Goal: Task Accomplishment & Management: Complete application form

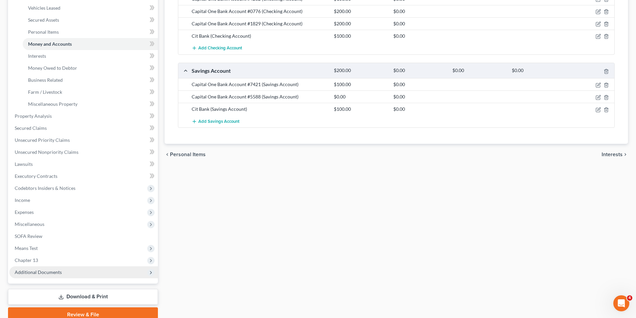
scroll to position [169, 0]
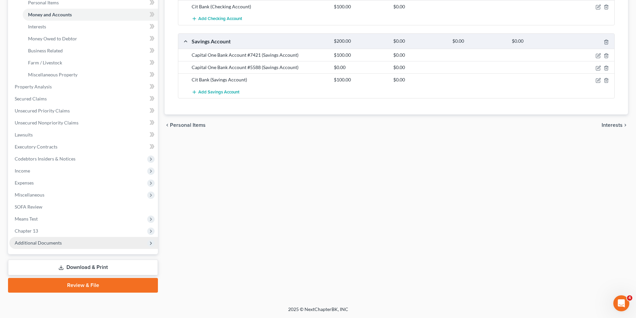
click at [79, 241] on span "Additional Documents" at bounding box center [83, 243] width 149 height 12
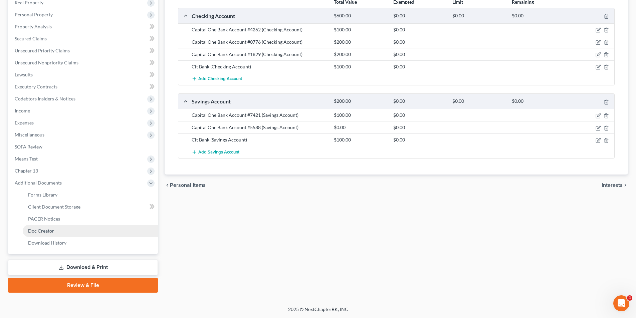
scroll to position [109, 0]
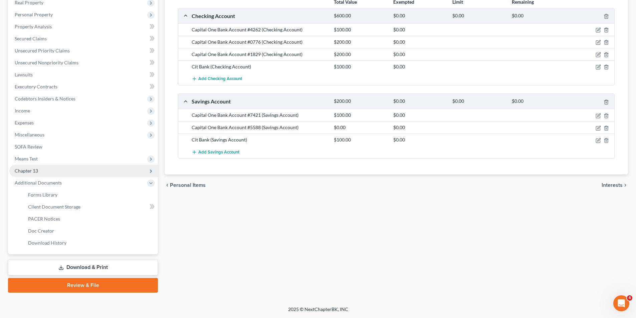
click at [59, 170] on span "Chapter 13" at bounding box center [83, 171] width 149 height 12
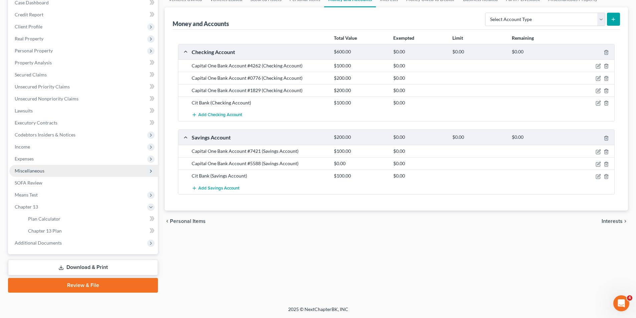
scroll to position [73, 0]
click at [46, 193] on span "Means Test" at bounding box center [83, 195] width 149 height 12
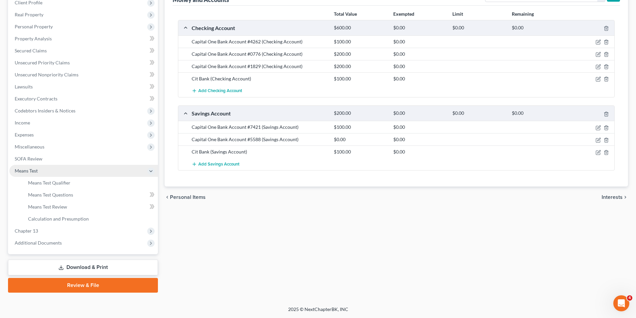
scroll to position [97, 0]
click at [66, 184] on span "Means Test Qualifier" at bounding box center [49, 183] width 42 height 6
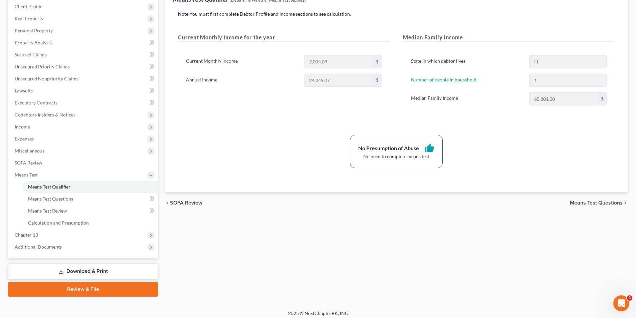
scroll to position [97, 0]
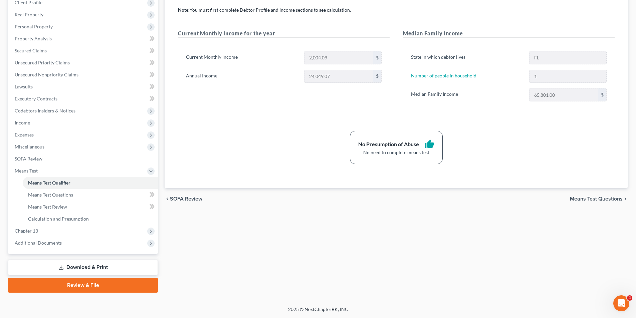
click at [130, 285] on link "Review & File" at bounding box center [83, 285] width 150 height 15
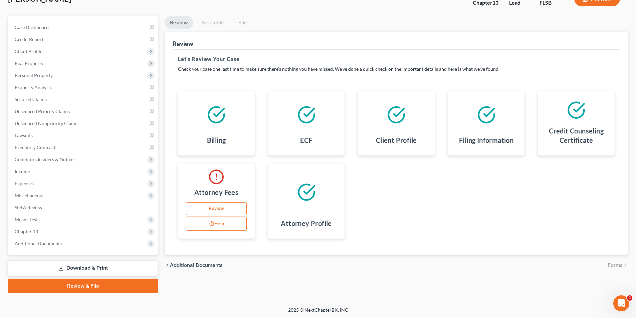
scroll to position [49, 0]
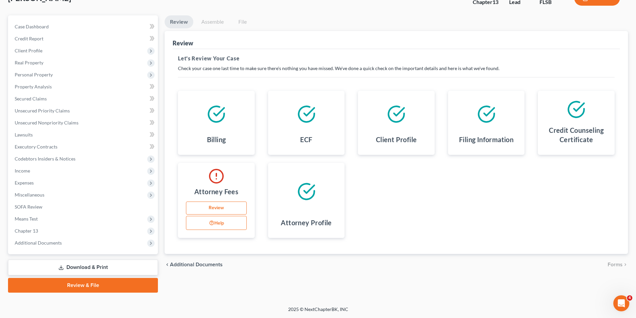
click at [127, 268] on link "Download & Print" at bounding box center [83, 268] width 150 height 16
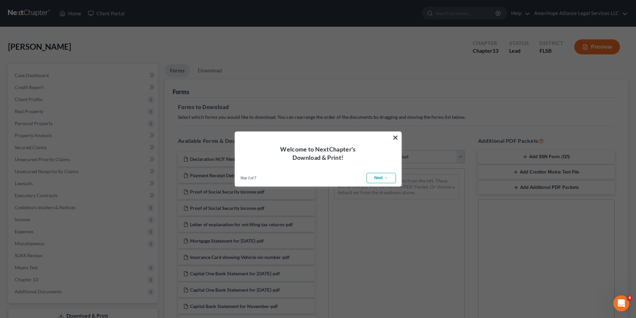
click at [384, 180] on link "Next →" at bounding box center [381, 178] width 29 height 11
select select "0"
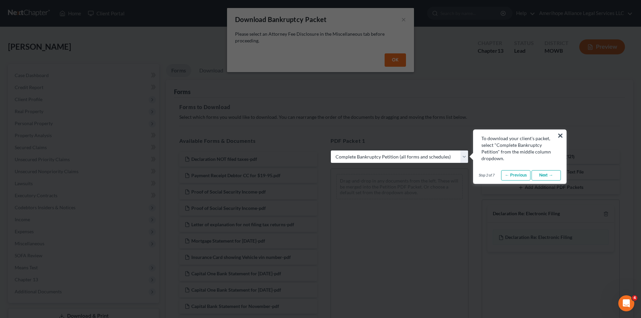
click at [540, 174] on link "Next →" at bounding box center [545, 175] width 29 height 11
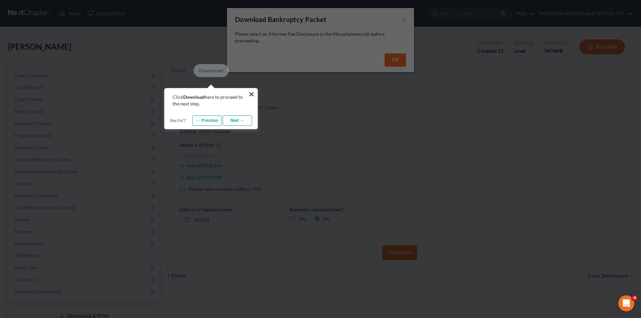
click at [241, 121] on link "Next →" at bounding box center [237, 121] width 29 height 11
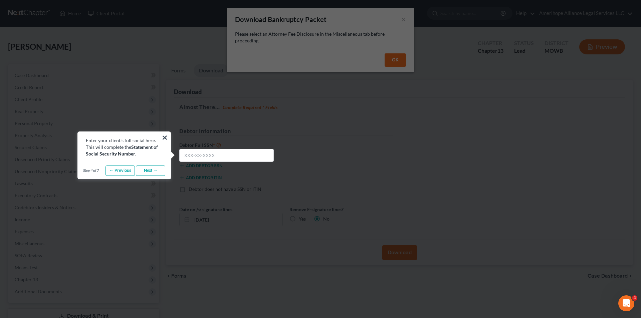
click at [151, 173] on link "Next →" at bounding box center [150, 171] width 29 height 11
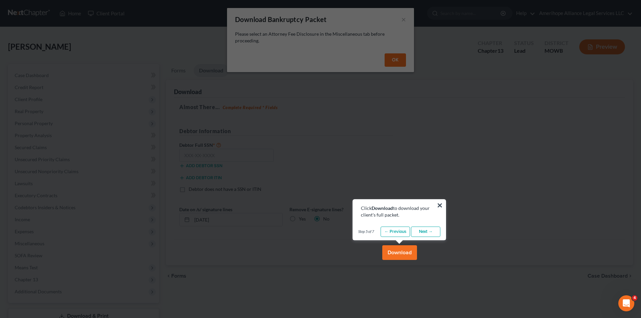
click at [437, 233] on link "Next →" at bounding box center [425, 232] width 29 height 11
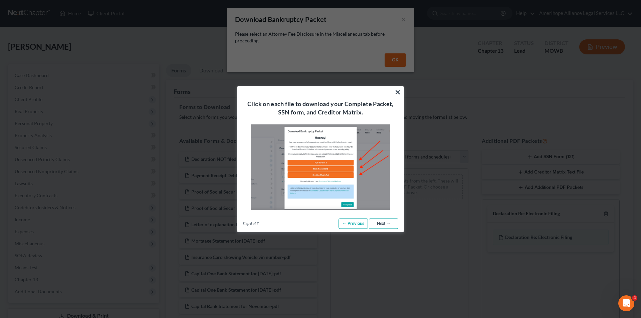
click at [380, 225] on link "Next →" at bounding box center [383, 223] width 29 height 11
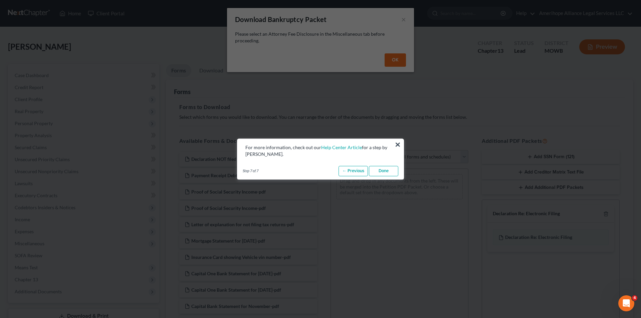
click at [390, 169] on link "Done" at bounding box center [383, 171] width 29 height 11
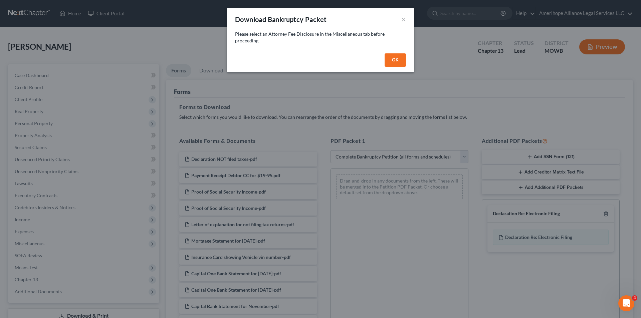
click at [395, 63] on button "OK" at bounding box center [395, 59] width 21 height 13
select select
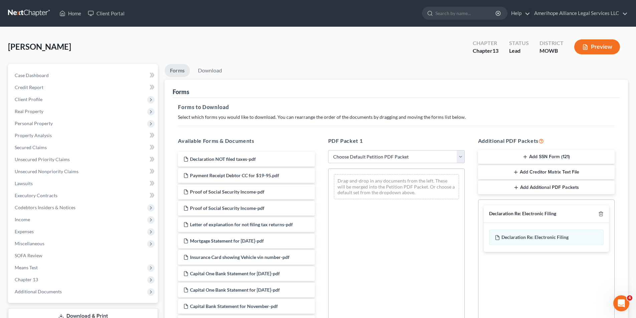
drag, startPoint x: 609, startPoint y: 45, endPoint x: 379, endPoint y: 96, distance: 235.0
click at [379, 96] on div "[PERSON_NAME] Upgraded Chapter Chapter 13 Status Lead District [GEOGRAPHIC_DATA…" at bounding box center [318, 213] width 620 height 357
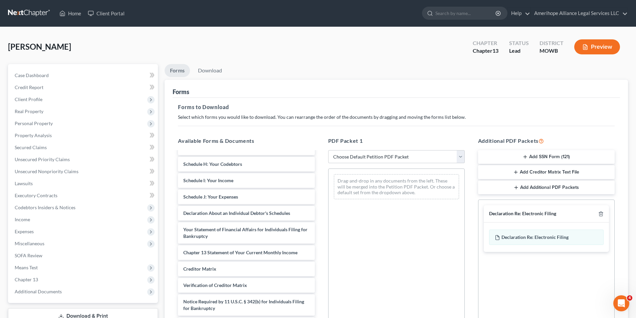
click at [592, 48] on button "Preview" at bounding box center [597, 46] width 46 height 15
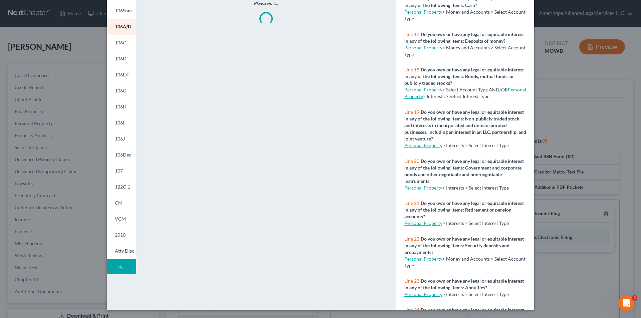
scroll to position [701, 0]
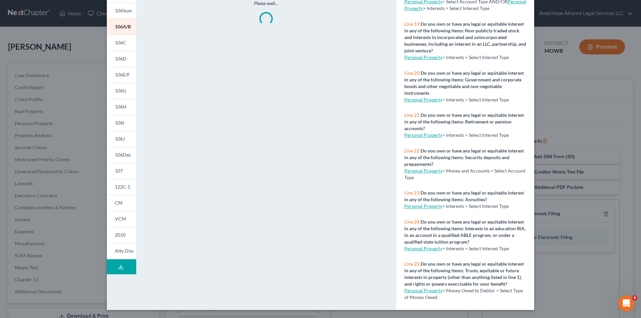
click at [129, 269] on button "Download Draft" at bounding box center [121, 266] width 29 height 15
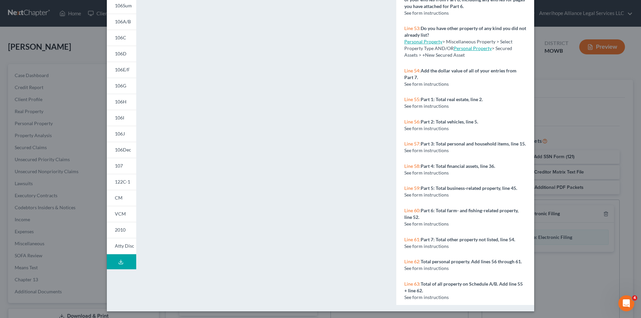
scroll to position [58, 0]
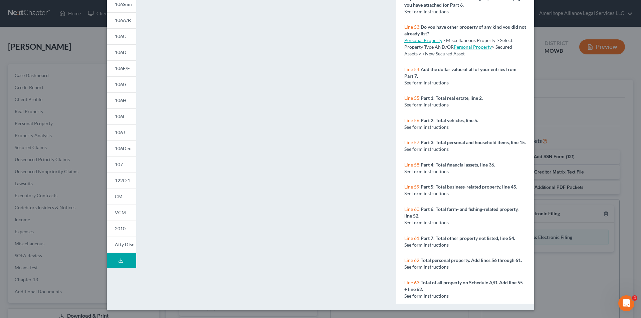
click at [434, 266] on span "See form instructions" at bounding box center [426, 267] width 44 height 6
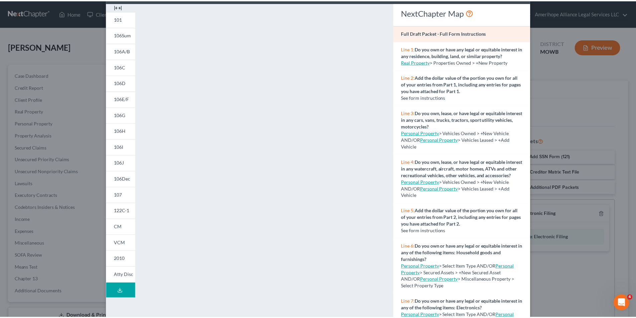
scroll to position [0, 0]
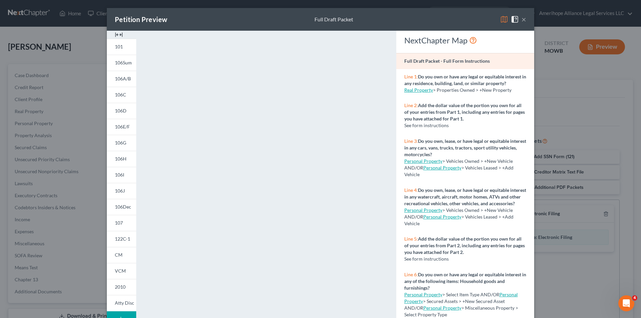
click at [521, 17] on button "×" at bounding box center [523, 19] width 5 height 8
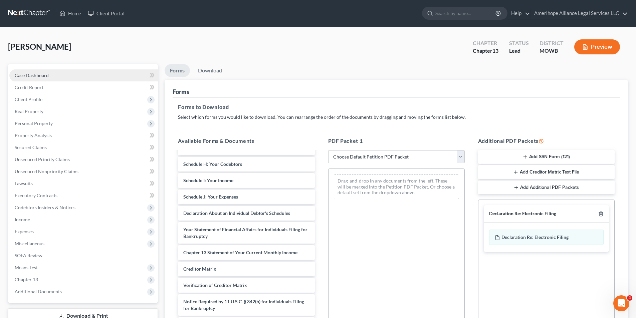
click at [46, 77] on span "Case Dashboard" at bounding box center [32, 75] width 34 height 6
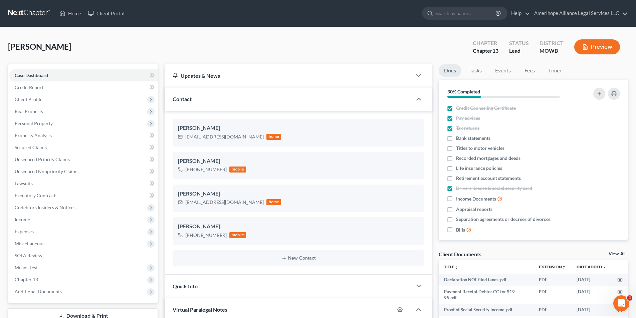
scroll to position [115, 0]
click at [30, 292] on span "Additional Documents" at bounding box center [38, 292] width 47 height 6
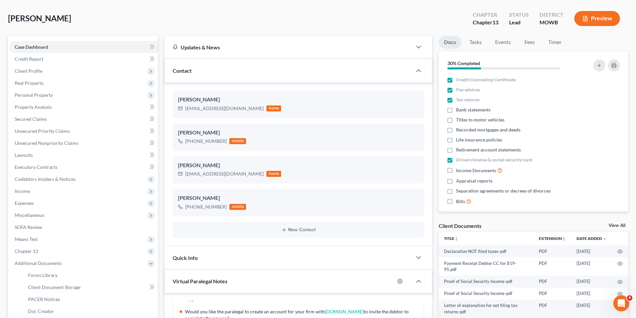
scroll to position [134, 0]
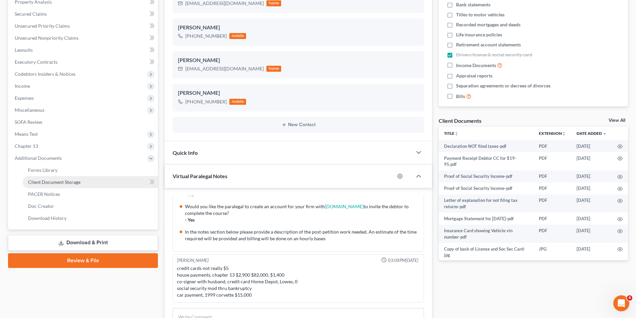
click at [84, 182] on link "Client Document Storage" at bounding box center [90, 182] width 135 height 12
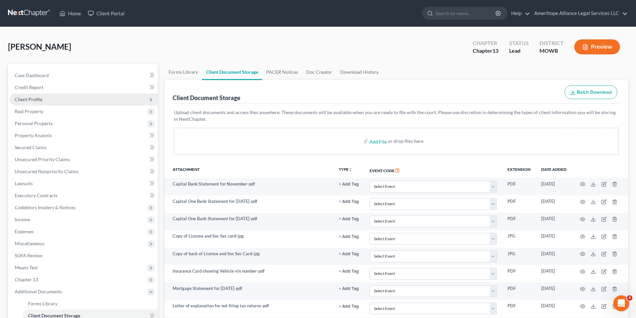
click at [62, 96] on span "Client Profile" at bounding box center [83, 99] width 149 height 12
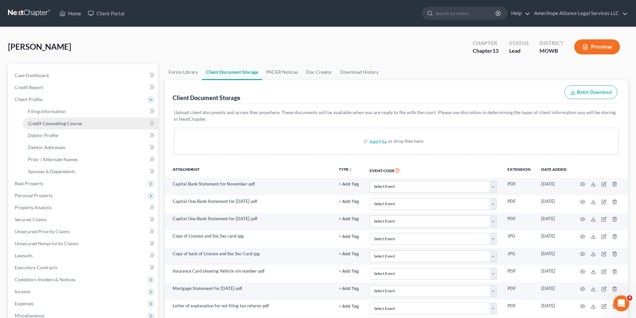
click at [92, 122] on link "Credit Counseling Course" at bounding box center [90, 124] width 135 height 12
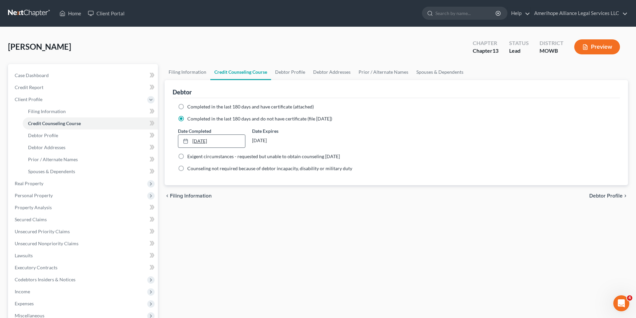
type input "[DATE]"
click at [184, 139] on icon at bounding box center [185, 141] width 5 height 5
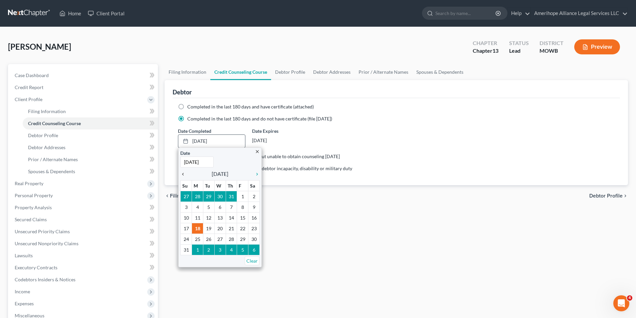
click at [182, 174] on icon "chevron_left" at bounding box center [184, 174] width 9 height 5
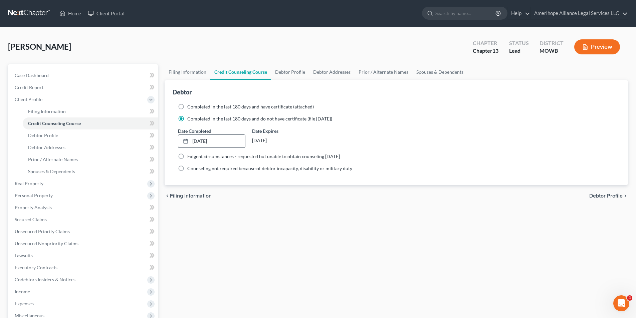
click at [289, 203] on div "chevron_left Filing Information Debtor Profile chevron_right" at bounding box center [396, 195] width 463 height 21
drag, startPoint x: 598, startPoint y: 196, endPoint x: 452, endPoint y: 220, distance: 147.9
click at [455, 221] on div "Filing Information Credit Counseling Course Debtor Profile Debtor Addresses Pri…" at bounding box center [396, 239] width 470 height 350
click at [230, 107] on span "Completed in the last 180 days and have certificate (attached)" at bounding box center [250, 107] width 127 height 6
click at [194, 107] on input "Completed in the last 180 days and have certificate (attached)" at bounding box center [192, 105] width 4 height 4
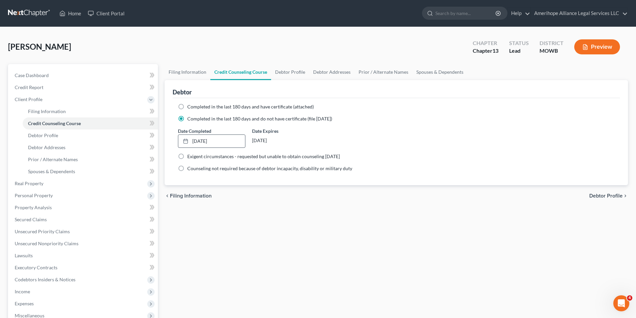
radio input "true"
radio input "false"
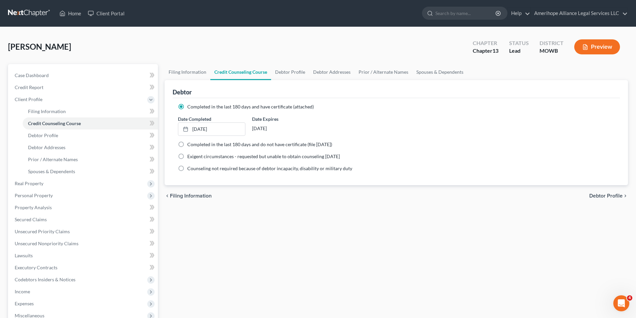
click at [604, 197] on span "Debtor Profile" at bounding box center [605, 195] width 33 height 5
select select "4"
select select "0"
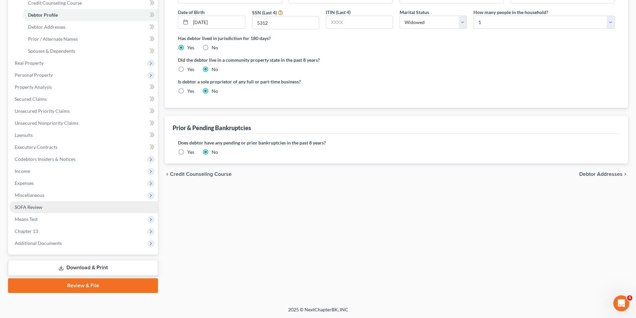
scroll to position [121, 0]
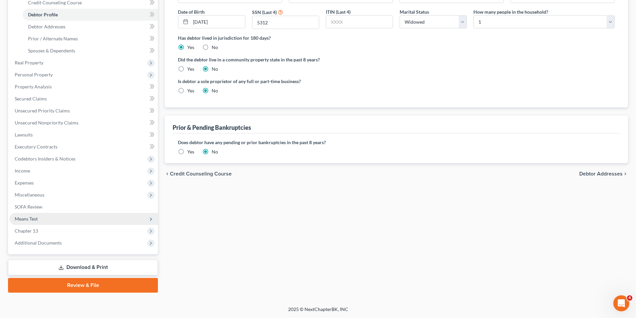
click at [27, 217] on span "Means Test" at bounding box center [26, 219] width 23 height 6
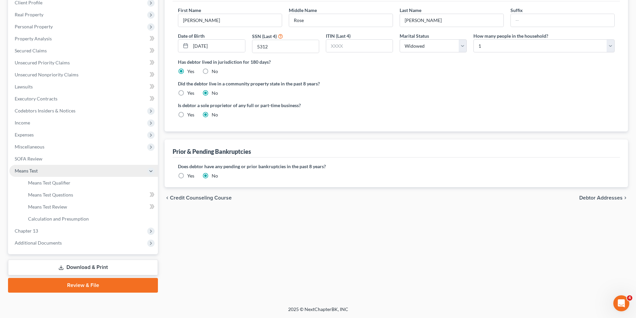
scroll to position [97, 0]
click at [57, 180] on span "Means Test Qualifier" at bounding box center [49, 183] width 42 height 6
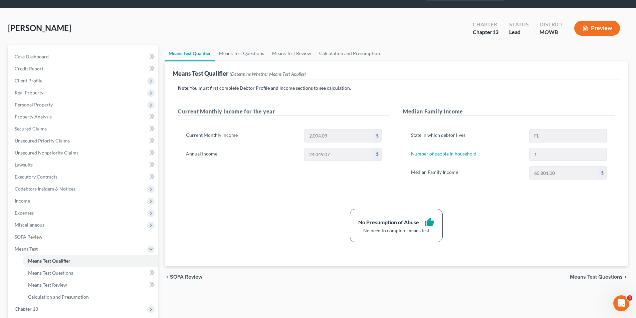
scroll to position [33, 0]
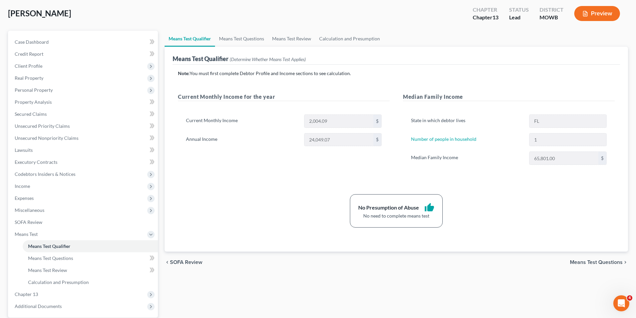
click at [606, 265] on span "Means Test Questions" at bounding box center [596, 262] width 53 height 5
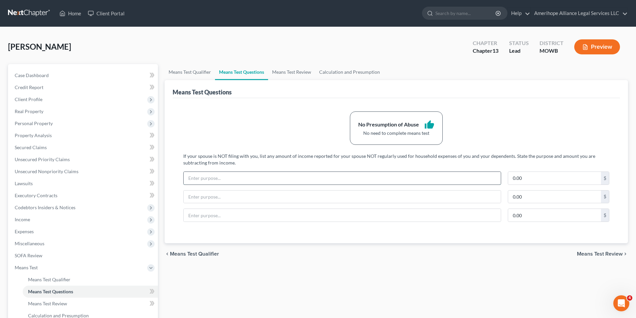
click at [404, 175] on input "text" at bounding box center [342, 178] width 317 height 13
click at [588, 252] on span "Means Test Review" at bounding box center [600, 253] width 46 height 5
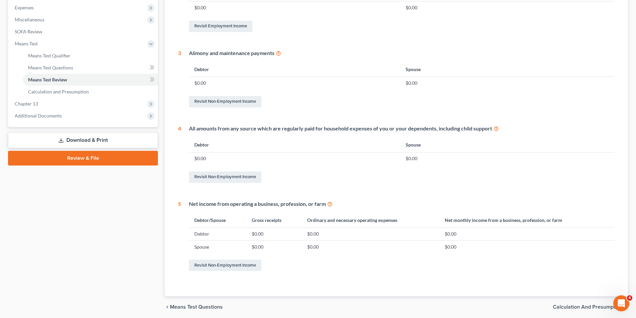
scroll to position [249, 0]
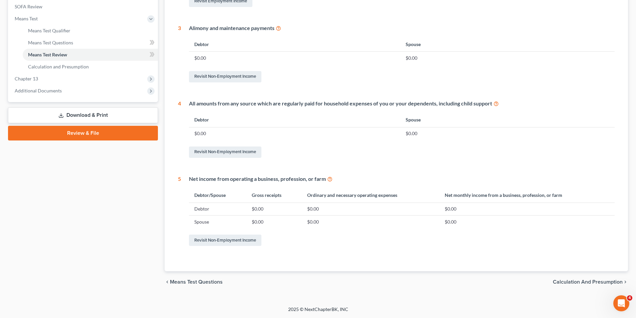
click at [600, 283] on span "Calculation and Presumption" at bounding box center [588, 281] width 70 height 5
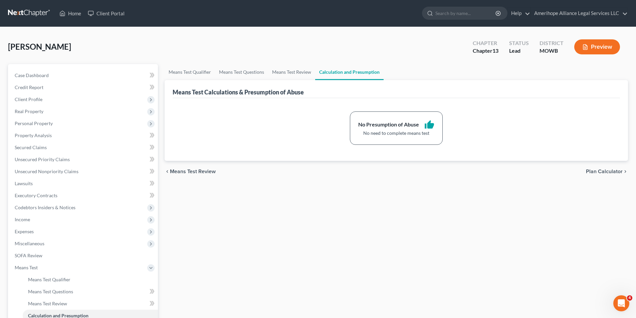
click at [612, 174] on span "Plan Calculator" at bounding box center [604, 171] width 37 height 5
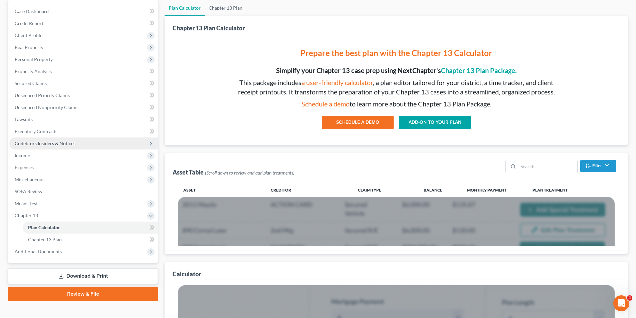
scroll to position [67, 0]
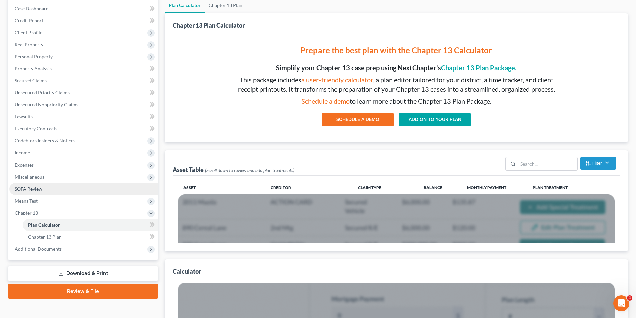
click at [36, 187] on span "SOFA Review" at bounding box center [29, 189] width 28 height 6
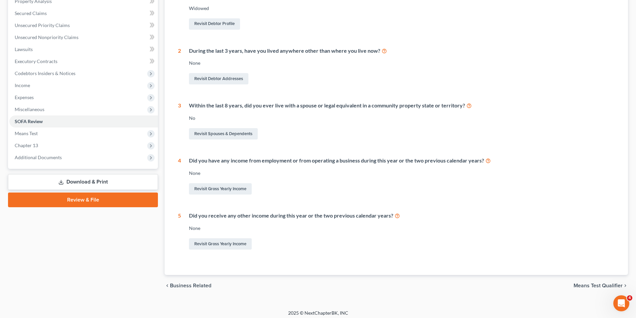
scroll to position [138, 0]
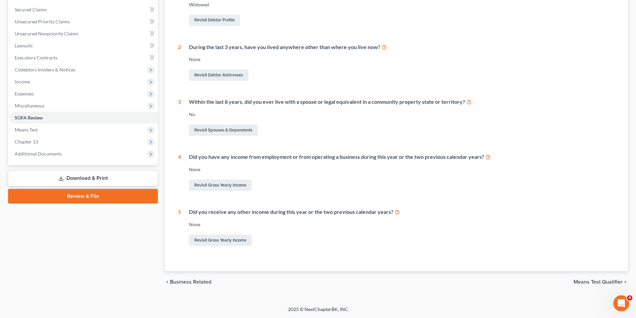
click at [581, 282] on span "Means Test Qualifier" at bounding box center [598, 281] width 49 height 5
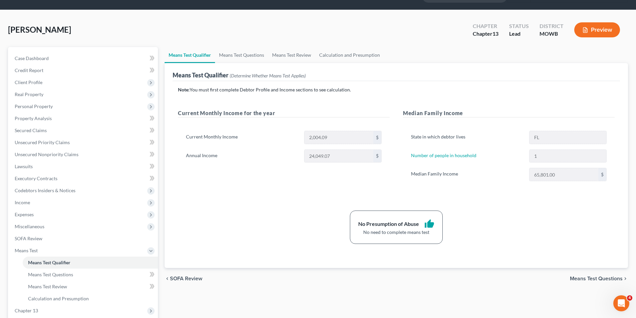
scroll to position [33, 0]
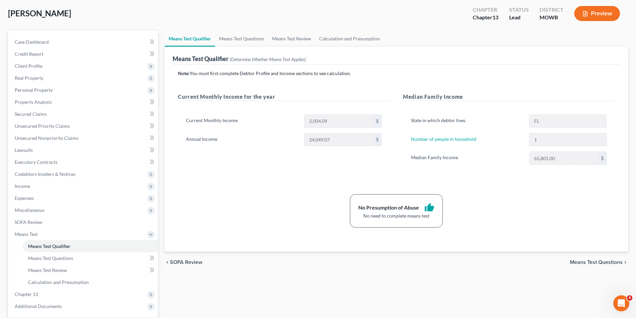
click at [608, 263] on span "Means Test Questions" at bounding box center [596, 262] width 53 height 5
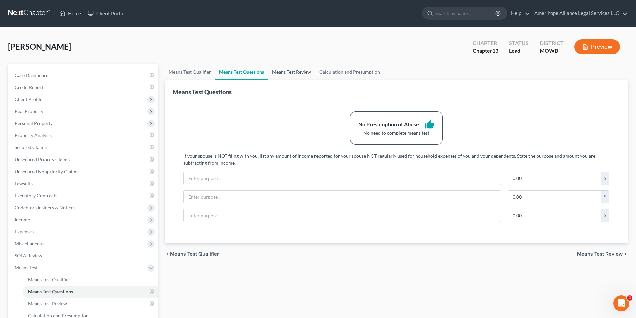
click at [300, 71] on link "Means Test Review" at bounding box center [291, 72] width 47 height 16
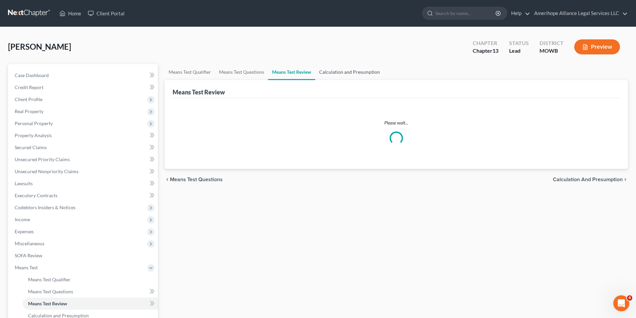
click at [340, 70] on link "Calculation and Presumption" at bounding box center [349, 72] width 69 height 16
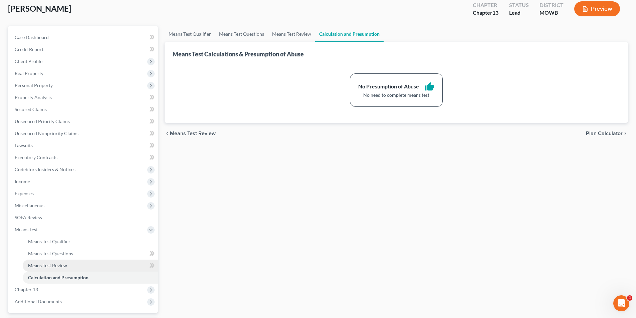
scroll to position [97, 0]
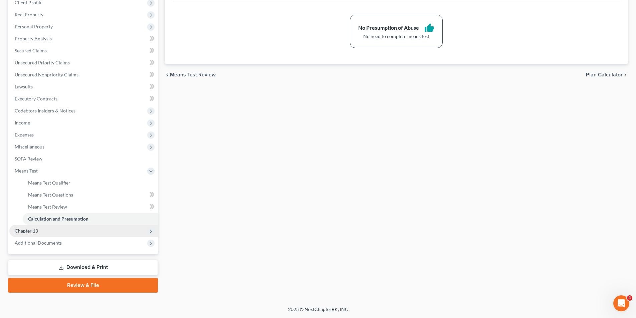
click at [25, 232] on span "Chapter 13" at bounding box center [26, 231] width 23 height 6
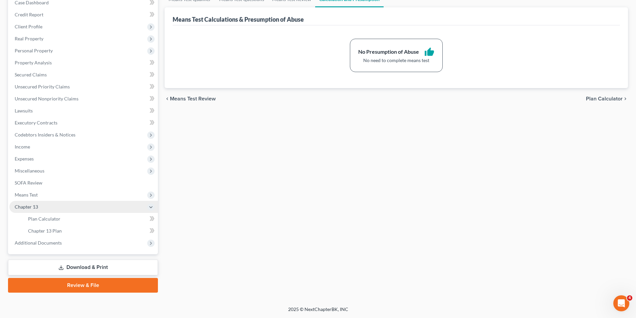
scroll to position [73, 0]
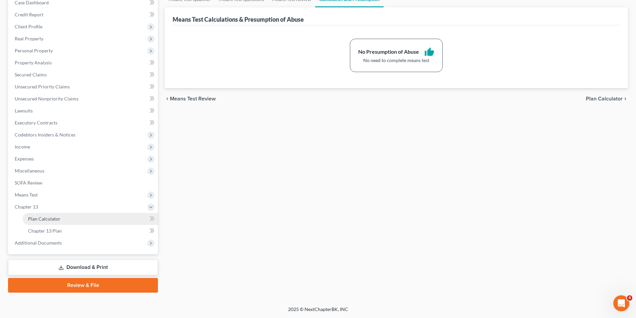
click at [52, 221] on span "Plan Calculator" at bounding box center [44, 219] width 32 height 6
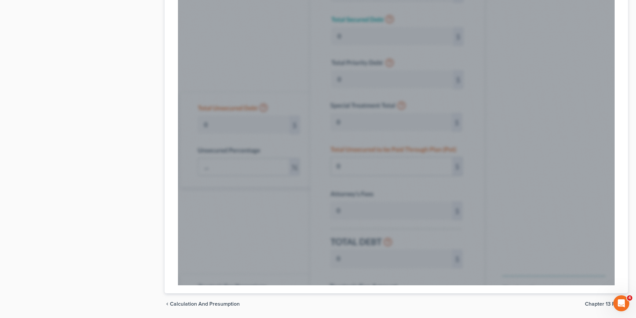
scroll to position [456, 0]
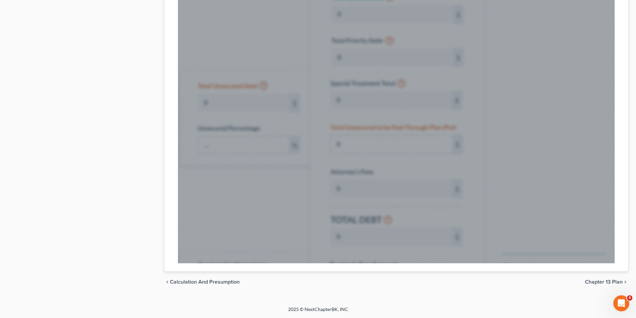
click at [600, 284] on span "Chapter 13 Plan" at bounding box center [604, 281] width 38 height 5
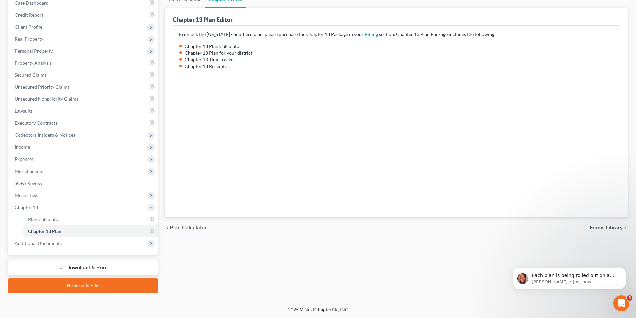
scroll to position [73, 0]
click at [614, 226] on span "Forms Library" at bounding box center [606, 227] width 33 height 5
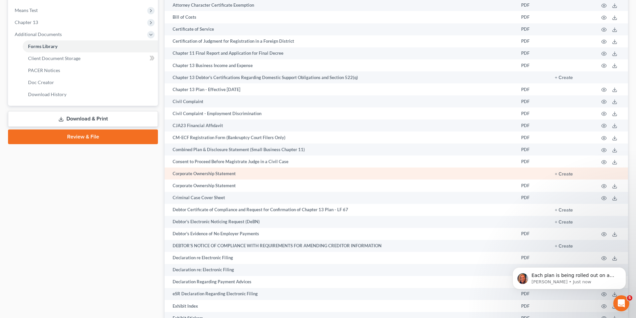
scroll to position [267, 0]
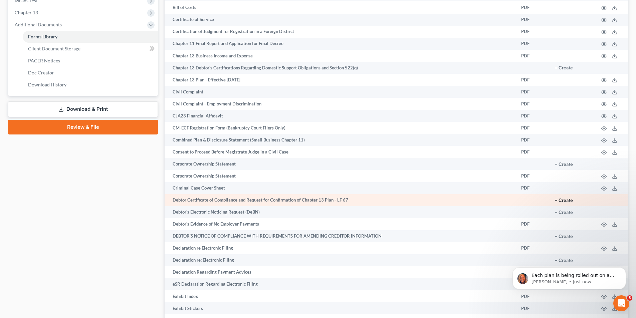
click at [571, 199] on button "+ Create" at bounding box center [564, 200] width 18 height 5
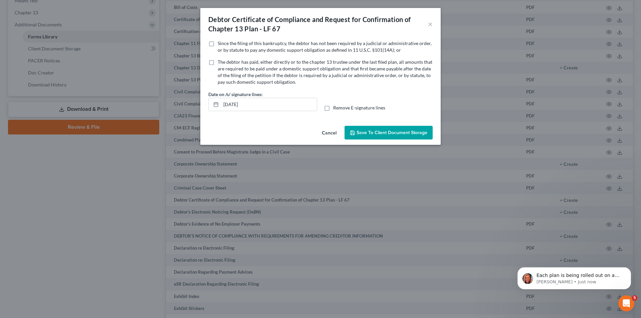
click at [218, 43] on label "Since the filing of this bankruptcy, the debtor has not been required by a judi…" at bounding box center [325, 46] width 215 height 13
click at [220, 43] on input "Since the filing of this bankruptcy, the debtor has not been required by a judi…" at bounding box center [222, 42] width 4 height 4
checkbox input "true"
click at [218, 64] on label "The debtor has paid, either directly or to the chapter 13 trustee under the las…" at bounding box center [325, 72] width 215 height 27
click at [220, 63] on input "The debtor has paid, either directly or to the chapter 13 trustee under the las…" at bounding box center [222, 61] width 4 height 4
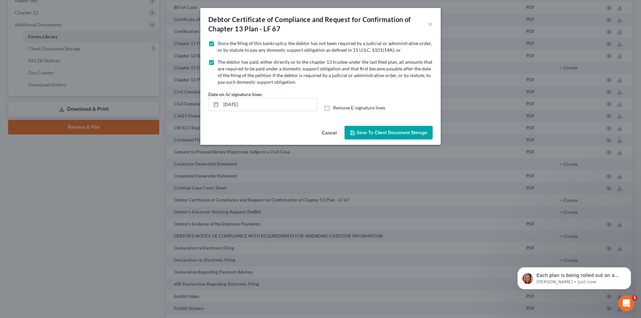
click at [218, 63] on label "The debtor has paid, either directly or to the chapter 13 trustee under the las…" at bounding box center [325, 72] width 215 height 27
click at [220, 63] on input "The debtor has paid, either directly or to the chapter 13 trustee under the las…" at bounding box center [222, 61] width 4 height 4
checkbox input "false"
click at [386, 134] on span "Save to Client Document Storage" at bounding box center [392, 133] width 71 height 6
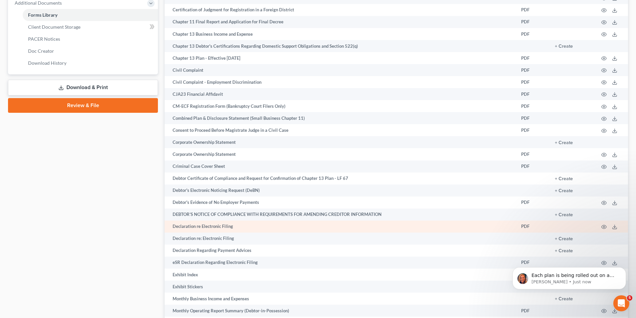
scroll to position [300, 0]
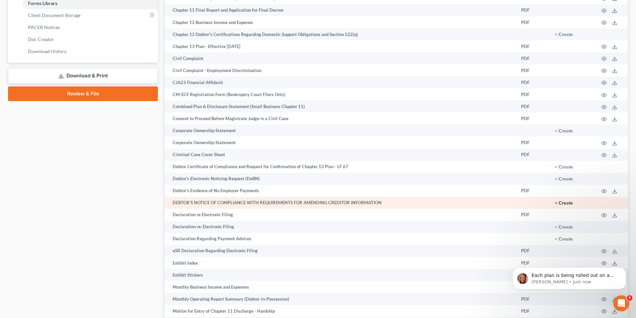
click at [567, 204] on button "+ Create" at bounding box center [564, 203] width 18 height 5
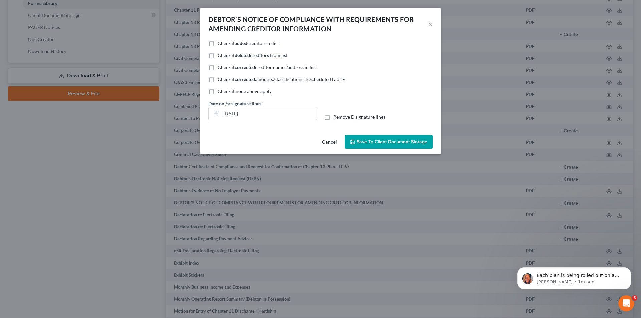
click at [218, 92] on label "Check if none above apply" at bounding box center [245, 91] width 54 height 7
click at [220, 92] on input "Check if none above apply" at bounding box center [222, 90] width 4 height 4
checkbox input "true"
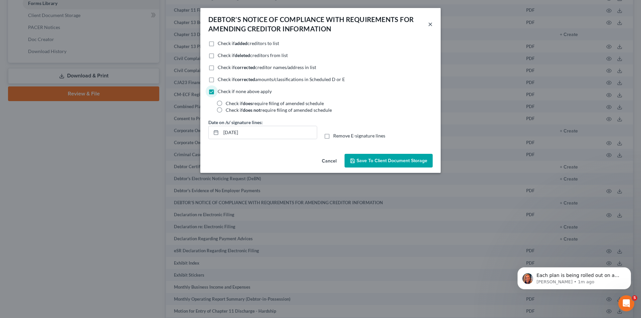
click at [432, 25] on button "×" at bounding box center [430, 24] width 5 height 8
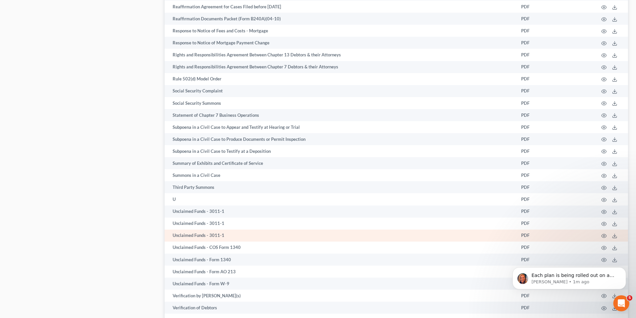
scroll to position [1154, 0]
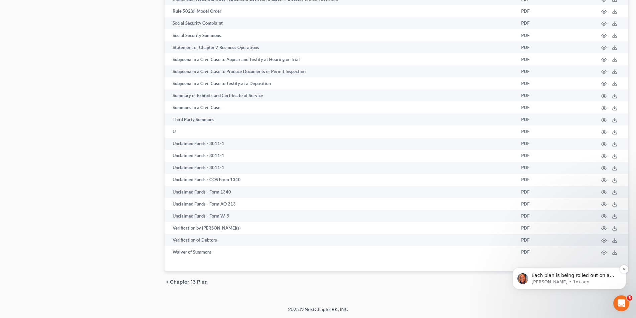
click at [607, 278] on p "Each plan is being rolled out on a per-district basis. Once your district's pla…" at bounding box center [574, 275] width 86 height 7
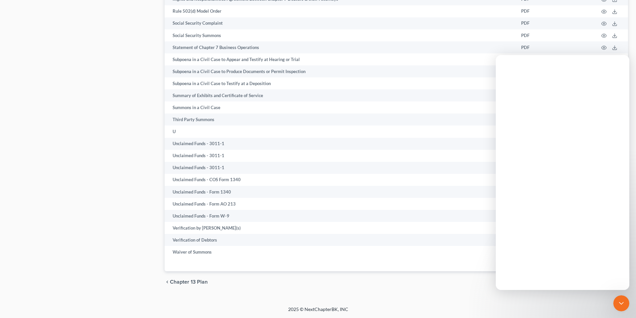
scroll to position [0, 0]
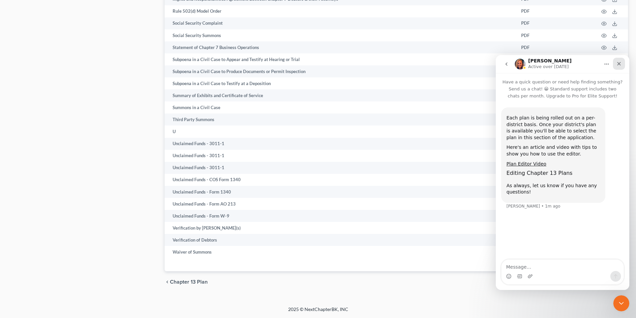
click at [618, 63] on icon "Close" at bounding box center [619, 64] width 4 height 4
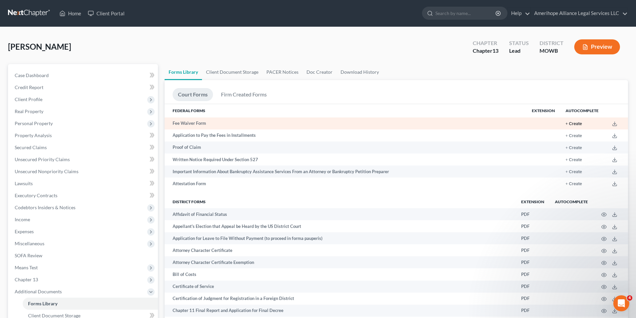
click at [574, 125] on button "+ Create" at bounding box center [574, 124] width 16 height 4
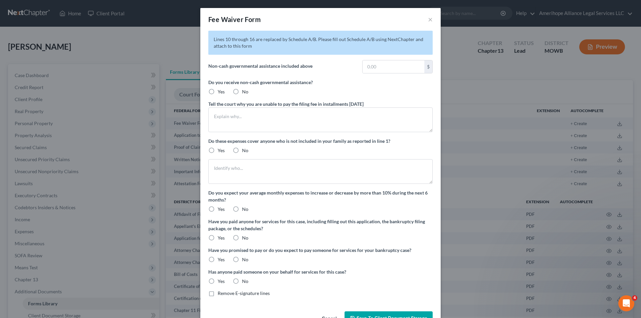
click at [242, 150] on label "No" at bounding box center [245, 150] width 6 height 7
click at [245, 150] on input "No" at bounding box center [247, 149] width 4 height 4
radio input "true"
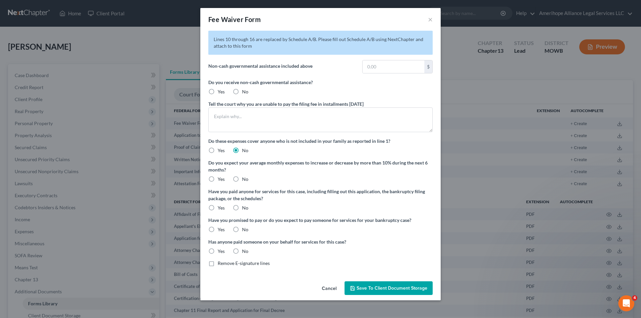
click at [218, 178] on label "Yes" at bounding box center [221, 179] width 7 height 7
click at [220, 178] on input "Yes" at bounding box center [222, 178] width 4 height 4
radio input "true"
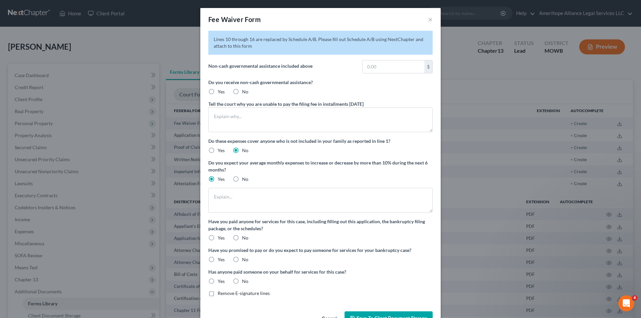
click at [218, 237] on label "Yes" at bounding box center [221, 238] width 7 height 7
click at [220, 237] on input "Yes" at bounding box center [222, 237] width 4 height 4
radio input "true"
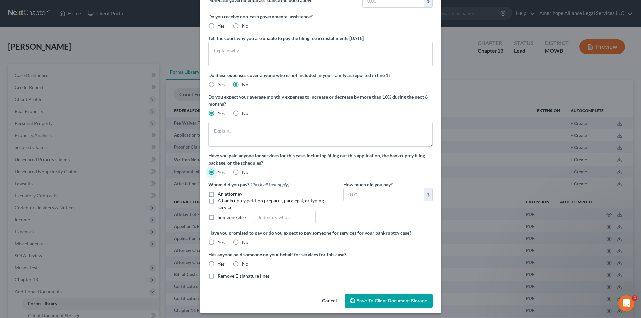
scroll to position [67, 0]
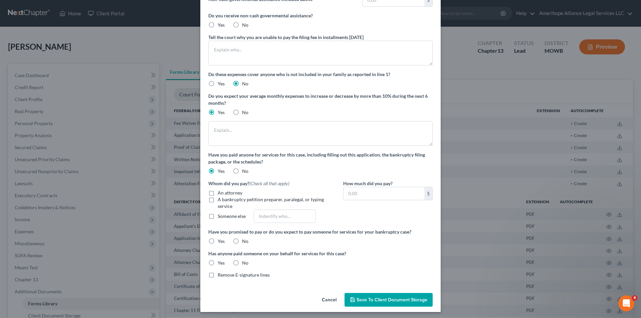
click at [218, 196] on label "A bankruptcy petition preparer, paralegal, or typing service" at bounding box center [273, 202] width 111 height 13
click at [220, 196] on input "A bankruptcy petition preparer, paralegal, or typing service" at bounding box center [222, 198] width 4 height 4
checkbox input "true"
click at [218, 192] on label "An attorney" at bounding box center [230, 193] width 25 height 7
click at [220, 192] on input "An attorney" at bounding box center [222, 192] width 4 height 4
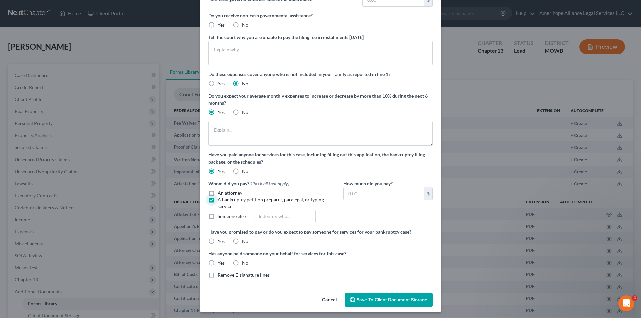
checkbox input "true"
click at [218, 201] on label "A bankruptcy petition preparer, paralegal, or typing service" at bounding box center [273, 202] width 111 height 13
click at [220, 201] on input "A bankruptcy petition preparer, paralegal, or typing service" at bounding box center [222, 198] width 4 height 4
checkbox input "false"
click at [368, 196] on input "text" at bounding box center [384, 193] width 81 height 13
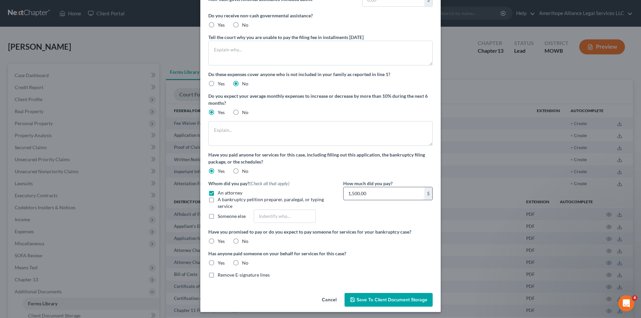
type input "1,500.00"
click at [371, 217] on div "How much did you pay? 1,500.00 $" at bounding box center [388, 204] width 96 height 48
click at [242, 241] on label "No" at bounding box center [245, 241] width 6 height 7
click at [245, 241] on input "No" at bounding box center [247, 240] width 4 height 4
radio input "true"
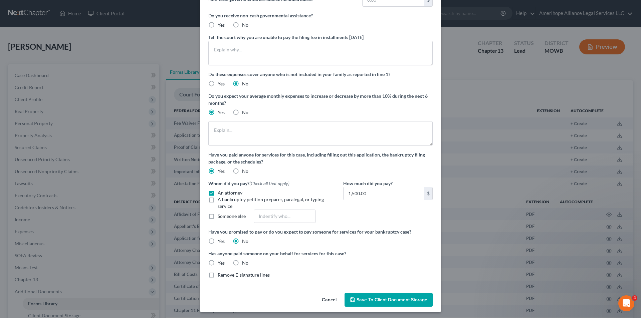
click at [242, 262] on label "No" at bounding box center [245, 263] width 6 height 7
click at [245, 262] on input "No" at bounding box center [247, 262] width 4 height 4
radio input "true"
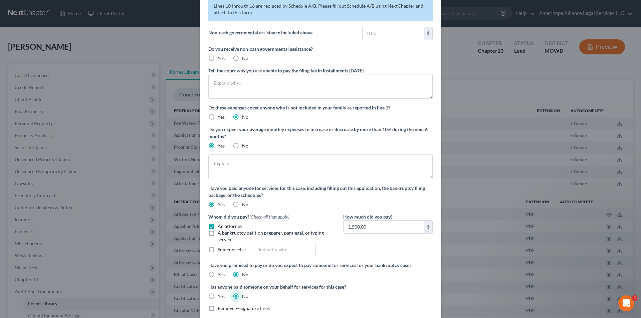
scroll to position [0, 0]
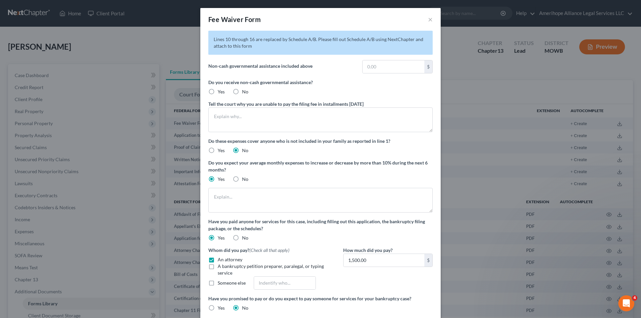
click at [242, 91] on label "No" at bounding box center [245, 91] width 6 height 7
click at [245, 91] on input "No" at bounding box center [247, 90] width 4 height 4
radio input "true"
click at [428, 19] on button "×" at bounding box center [430, 19] width 5 height 8
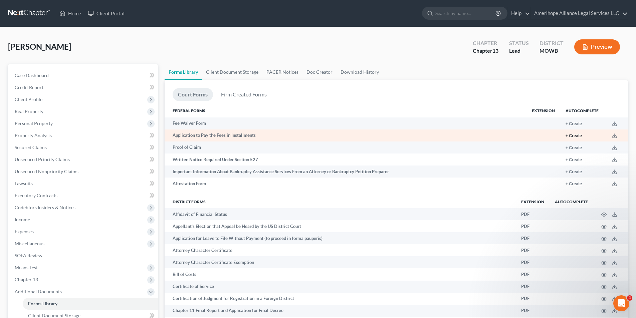
click at [574, 134] on button "+ Create" at bounding box center [574, 136] width 16 height 4
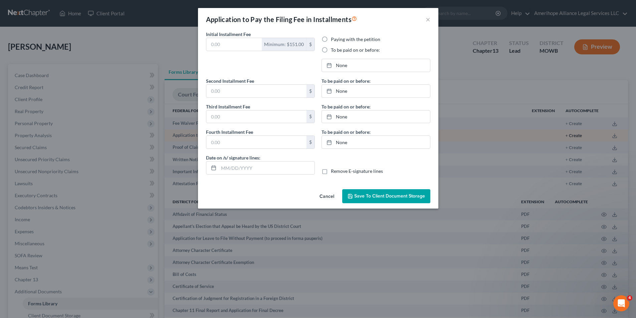
type input "0.00"
radio input "true"
type input "0.00"
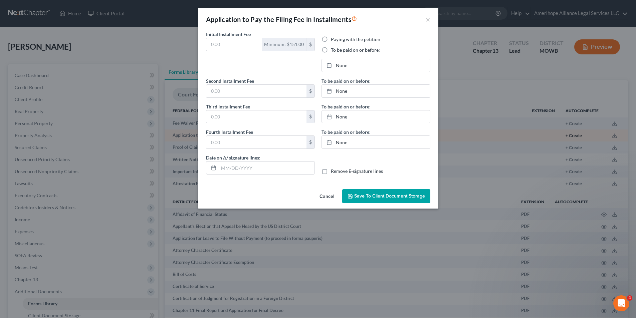
type input "[DATE]"
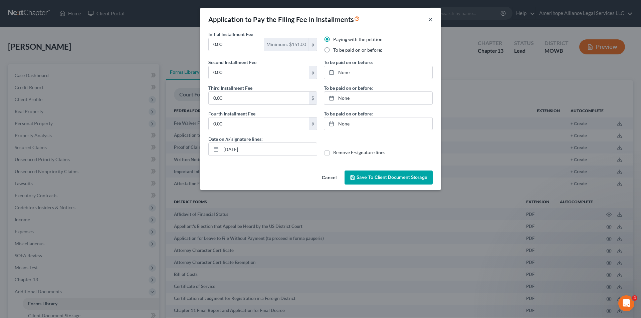
drag, startPoint x: 432, startPoint y: 19, endPoint x: 382, endPoint y: 21, distance: 50.5
click at [432, 19] on button "×" at bounding box center [430, 19] width 5 height 8
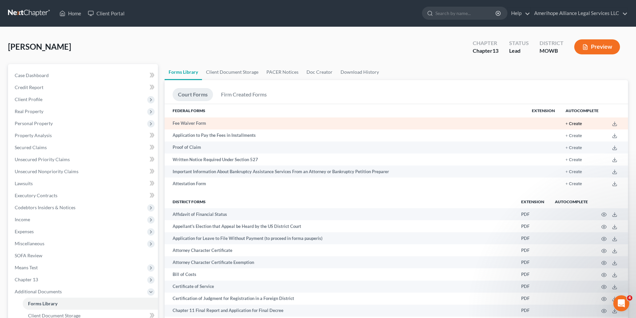
click at [575, 125] on button "+ Create" at bounding box center [574, 124] width 16 height 4
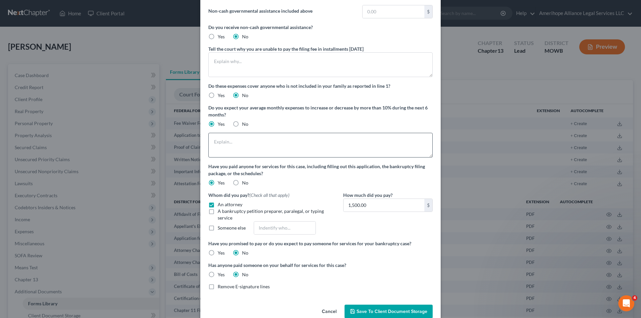
scroll to position [67, 0]
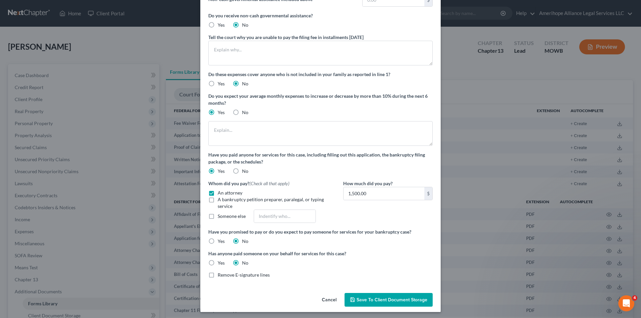
click at [367, 299] on span "Save to Client Document Storage" at bounding box center [392, 300] width 71 height 6
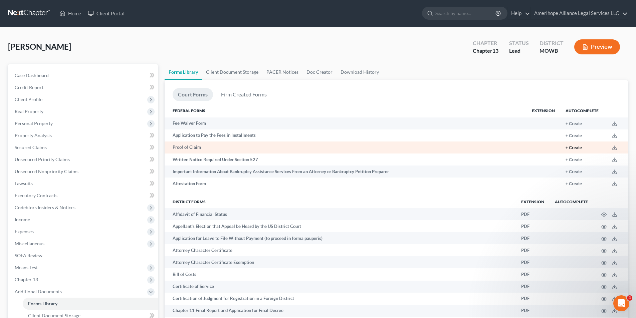
click at [575, 148] on button "+ Create" at bounding box center [574, 148] width 16 height 4
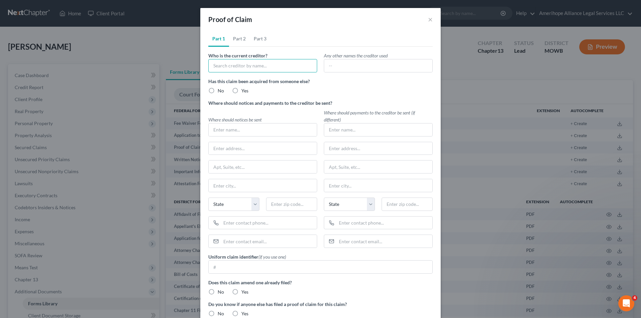
click at [270, 66] on input "text" at bounding box center [262, 65] width 109 height 13
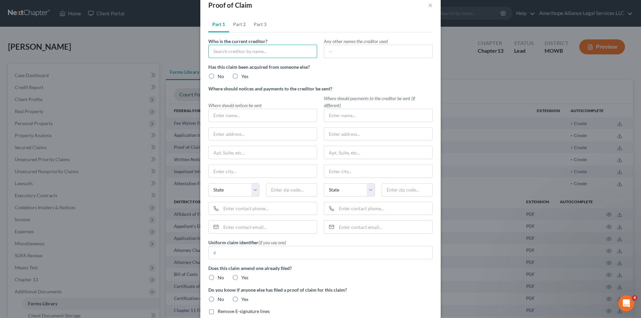
scroll to position [0, 0]
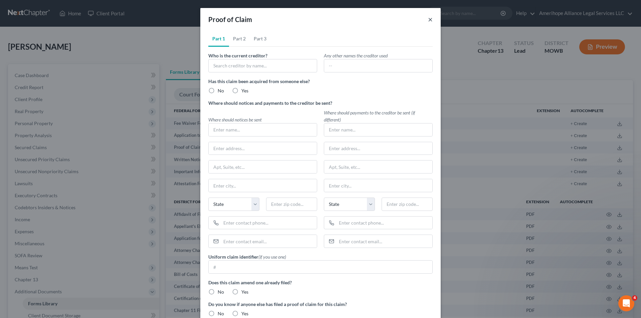
click at [428, 20] on button "×" at bounding box center [430, 19] width 5 height 8
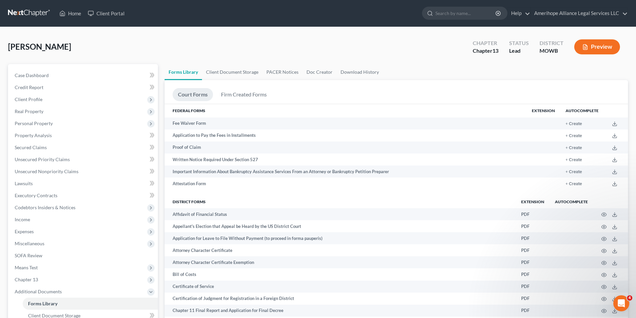
click at [614, 47] on button "Preview" at bounding box center [597, 46] width 46 height 15
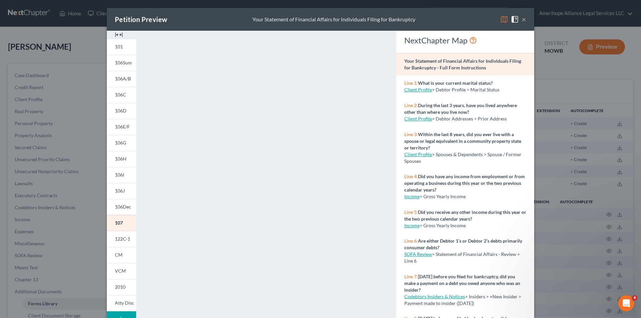
click at [521, 20] on button "×" at bounding box center [523, 19] width 5 height 8
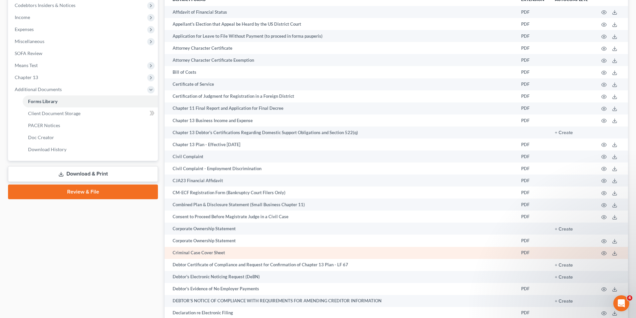
scroll to position [267, 0]
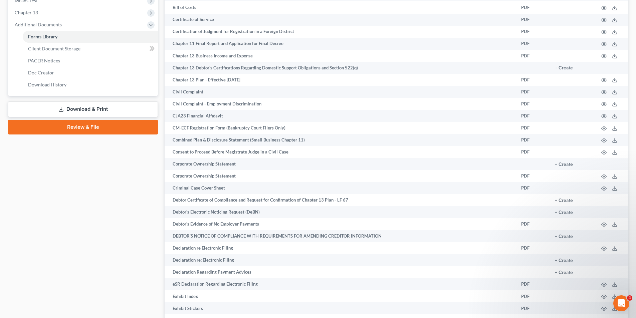
click at [113, 109] on link "Download & Print" at bounding box center [83, 109] width 150 height 16
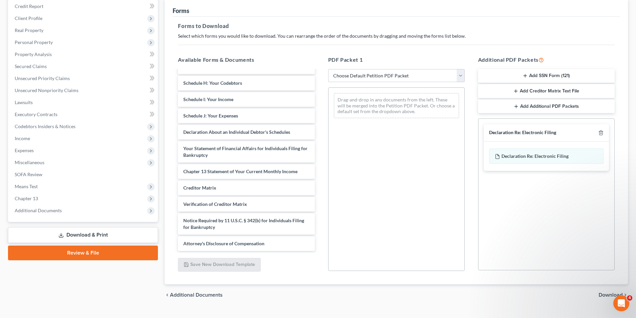
scroll to position [94, 0]
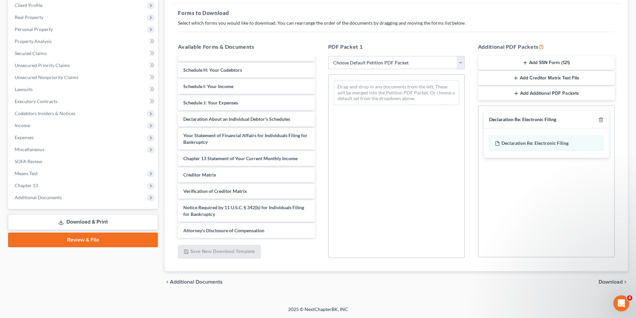
click at [608, 282] on span "Download" at bounding box center [611, 281] width 24 height 5
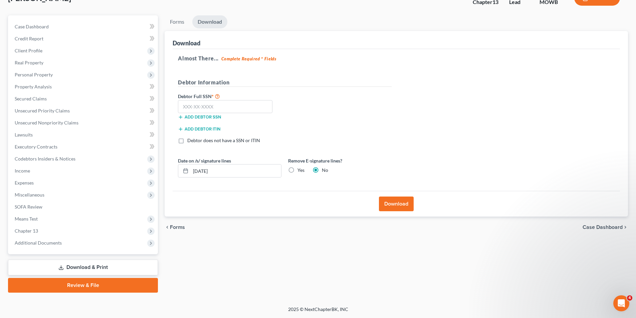
scroll to position [15, 0]
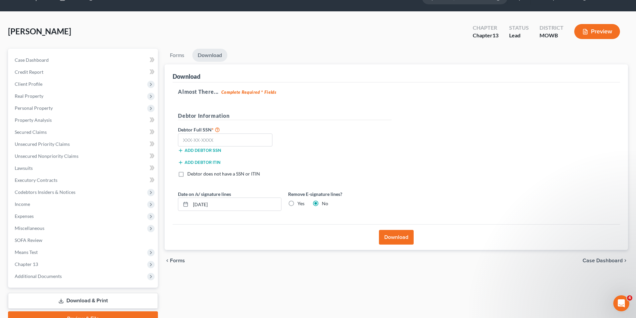
click at [398, 238] on button "Download" at bounding box center [396, 237] width 35 height 15
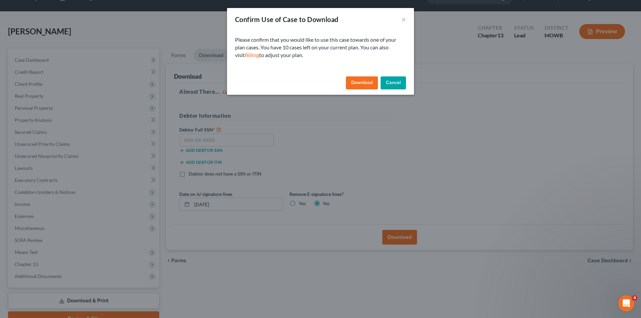
drag, startPoint x: 361, startPoint y: 83, endPoint x: 397, endPoint y: 21, distance: 72.4
click at [396, 26] on div "Confirm Use of Case to Download × Please confirm that you would like to use thi…" at bounding box center [320, 51] width 187 height 87
click at [406, 19] on button "×" at bounding box center [403, 19] width 5 height 8
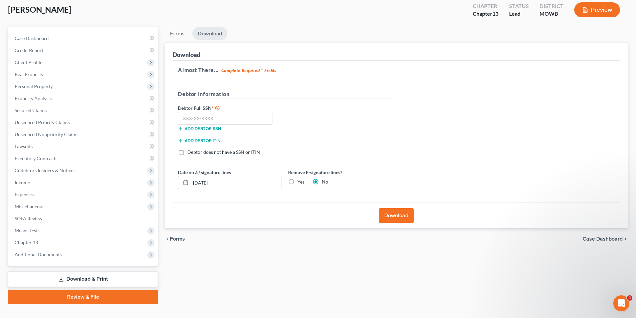
scroll to position [49, 0]
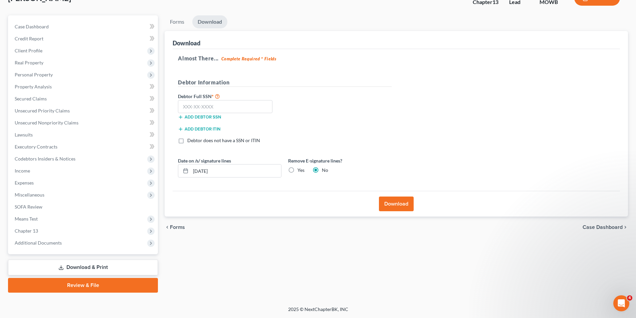
click at [128, 265] on link "Download & Print" at bounding box center [83, 268] width 150 height 16
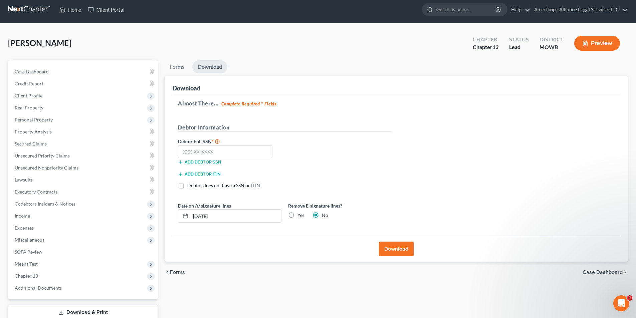
scroll to position [0, 0]
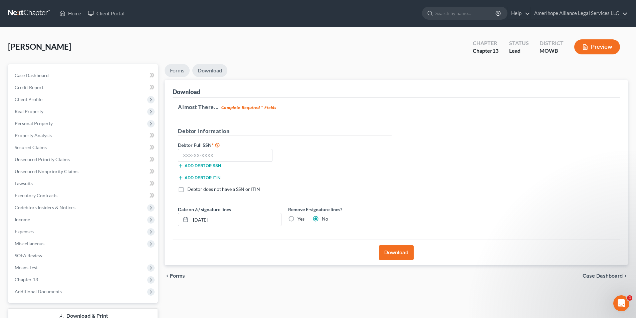
click at [176, 71] on link "Forms" at bounding box center [177, 70] width 25 height 13
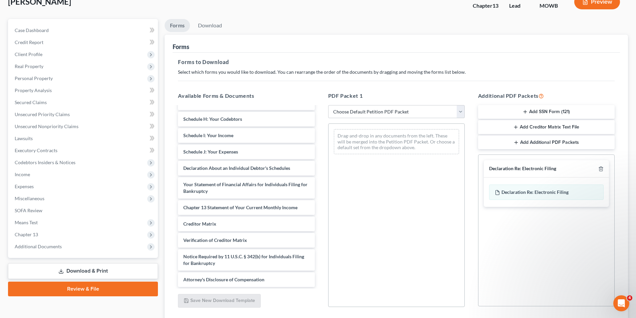
scroll to position [94, 0]
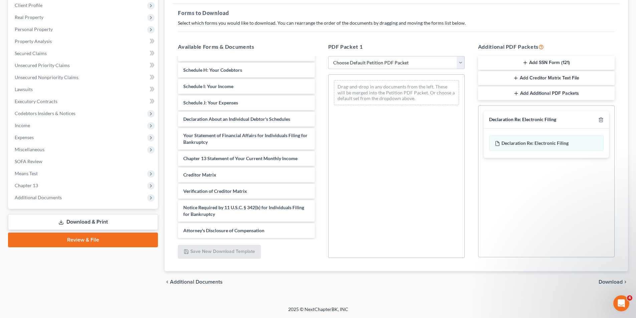
click at [114, 220] on link "Download & Print" at bounding box center [83, 222] width 150 height 16
click at [94, 222] on link "Download & Print" at bounding box center [83, 222] width 150 height 16
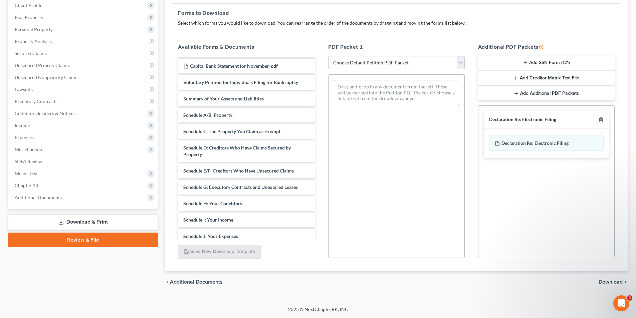
drag, startPoint x: 125, startPoint y: 224, endPoint x: 116, endPoint y: 223, distance: 8.4
click at [124, 223] on link "Download & Print" at bounding box center [83, 222] width 150 height 16
click at [99, 224] on link "Download & Print" at bounding box center [83, 222] width 150 height 16
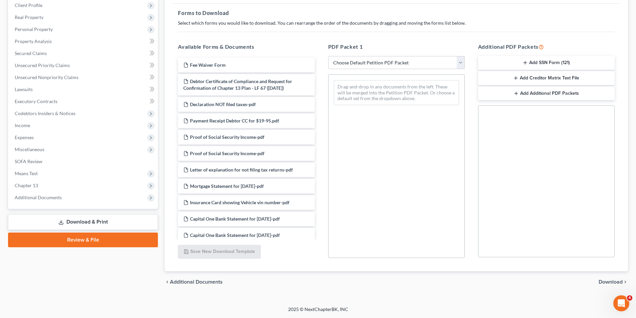
click at [124, 223] on link "Download & Print" at bounding box center [83, 222] width 150 height 16
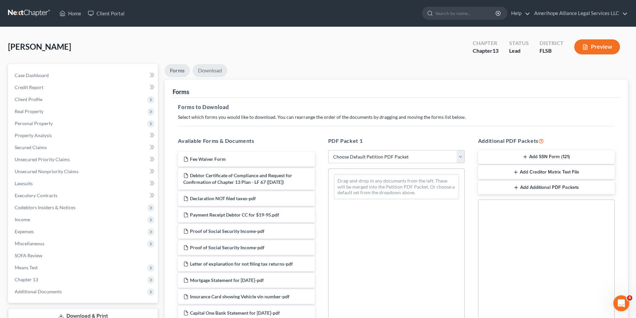
click at [212, 70] on link "Download" at bounding box center [210, 70] width 35 height 13
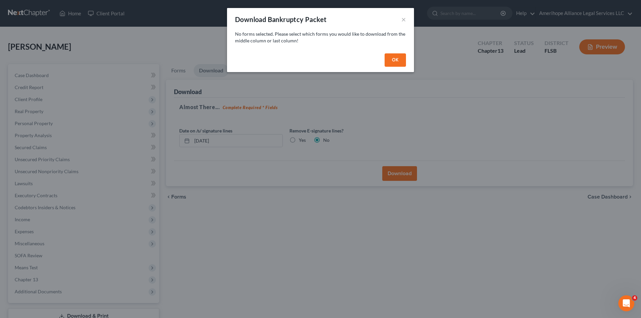
click at [392, 62] on button "OK" at bounding box center [395, 59] width 21 height 13
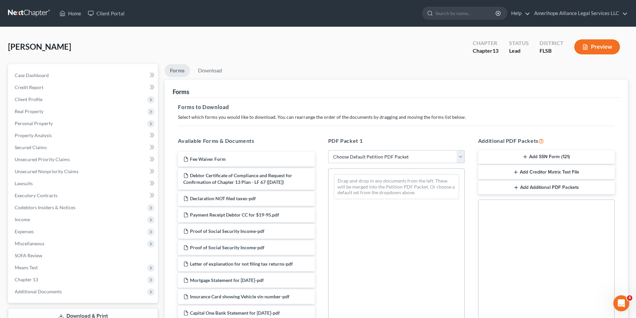
click at [425, 158] on select "Choose Default Petition PDF Packet Complete Bankruptcy Petition (all forms and …" at bounding box center [396, 156] width 137 height 13
select select "0"
click at [331, 150] on select "Choose Default Petition PDF Packet Complete Bankruptcy Petition (all forms and …" at bounding box center [396, 156] width 137 height 13
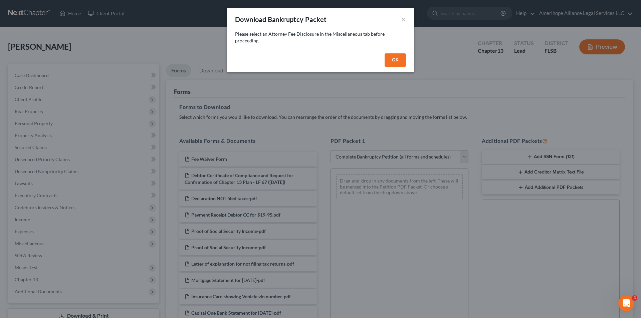
click at [394, 61] on button "OK" at bounding box center [395, 59] width 21 height 13
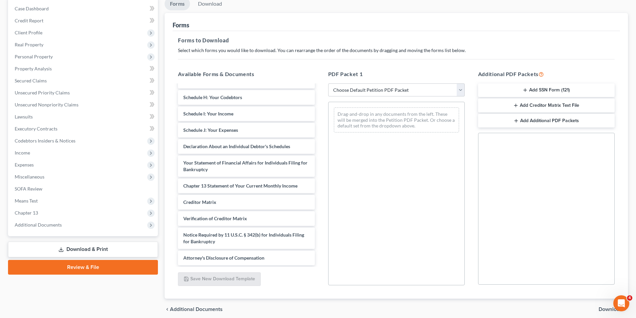
scroll to position [94, 0]
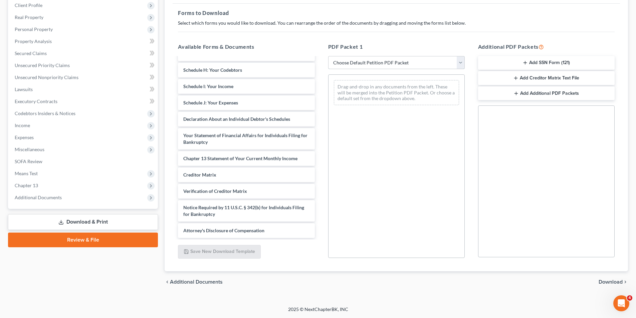
click at [461, 62] on select "Choose Default Petition PDF Packet Complete Bankruptcy Petition (all forms and …" at bounding box center [396, 62] width 137 height 13
select select "0"
click at [331, 56] on select "Choose Default Petition PDF Packet Complete Bankruptcy Petition (all forms and …" at bounding box center [396, 62] width 137 height 13
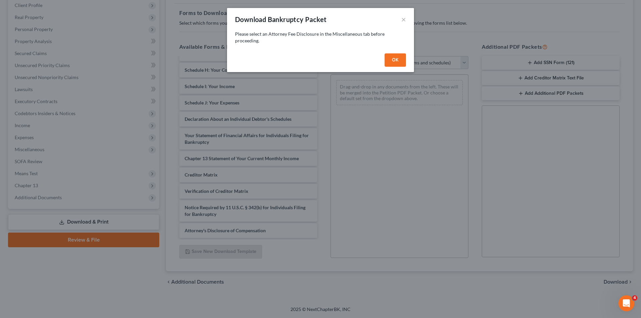
click at [392, 62] on button "OK" at bounding box center [395, 59] width 21 height 13
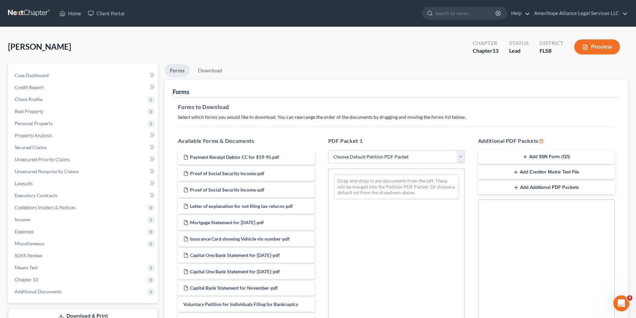
scroll to position [0, 0]
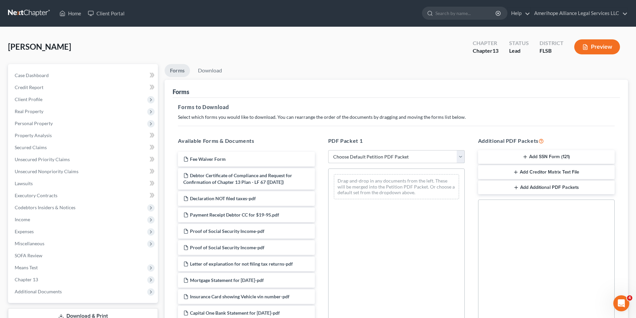
click at [460, 157] on select "Choose Default Petition PDF Packet Complete Bankruptcy Petition (all forms and …" at bounding box center [396, 156] width 137 height 13
select select "0"
click at [331, 150] on select "Choose Default Petition PDF Packet Complete Bankruptcy Petition (all forms and …" at bounding box center [396, 156] width 137 height 13
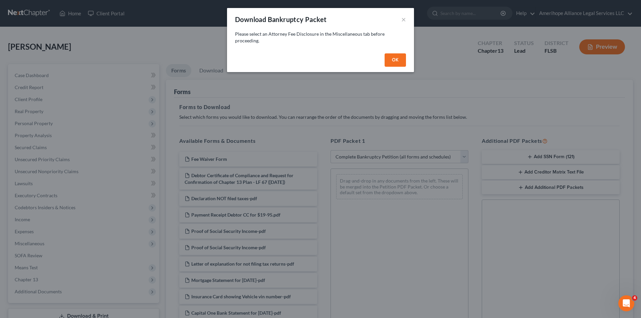
click at [396, 61] on button "OK" at bounding box center [395, 59] width 21 height 13
select select
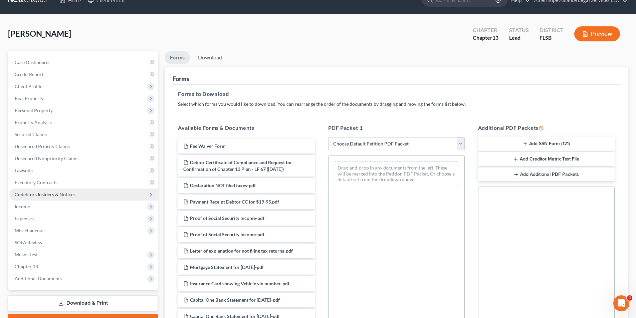
scroll to position [33, 0]
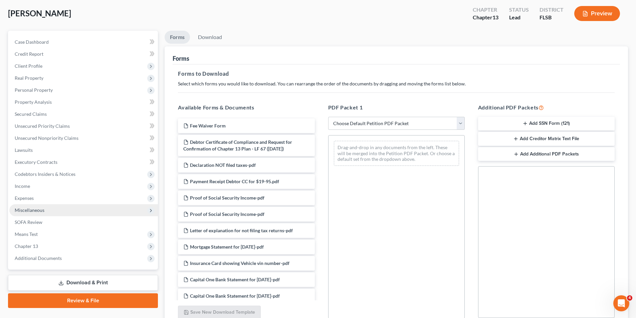
click at [52, 208] on span "Miscellaneous" at bounding box center [83, 210] width 149 height 12
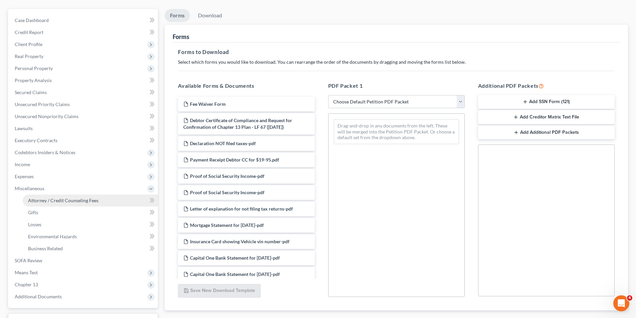
scroll to position [67, 0]
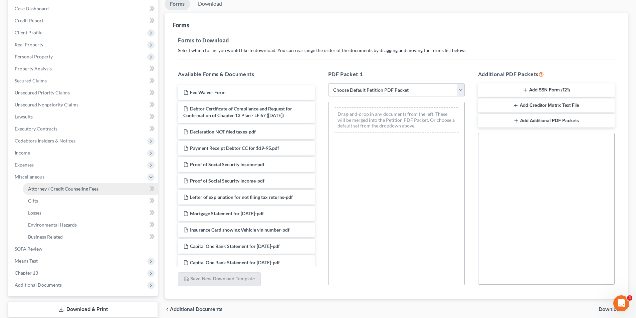
click at [90, 191] on span "Attorney / Credit Counseling Fees" at bounding box center [63, 189] width 70 height 6
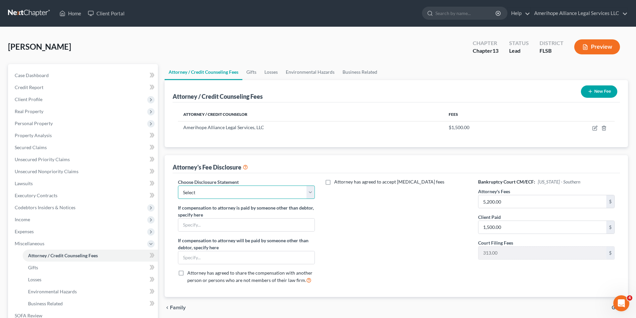
click at [314, 194] on select "Select Standard Chapter 7 Fee Disclosure – MDFL" at bounding box center [246, 192] width 137 height 13
click at [334, 183] on label "Attorney has agreed to accept retainer fees" at bounding box center [389, 182] width 110 height 7
click at [337, 183] on input "Attorney has agreed to accept retainer fees" at bounding box center [339, 181] width 4 height 4
checkbox input "true"
click at [345, 201] on input "text" at bounding box center [393, 197] width 128 height 13
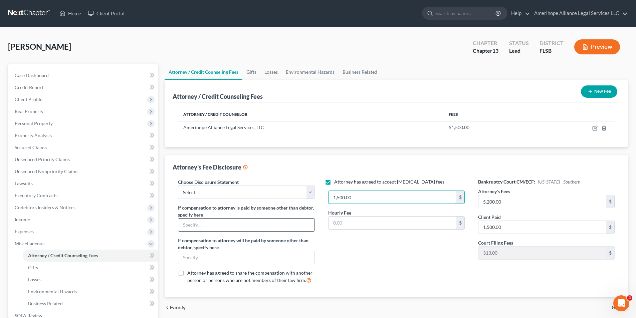
type input "1,500.00"
click at [284, 226] on input "text" at bounding box center [246, 225] width 136 height 13
click at [439, 254] on div "Attorney has agreed to accept retainer fees 1,500.00 $ Hourly Fee $" at bounding box center [396, 234] width 150 height 111
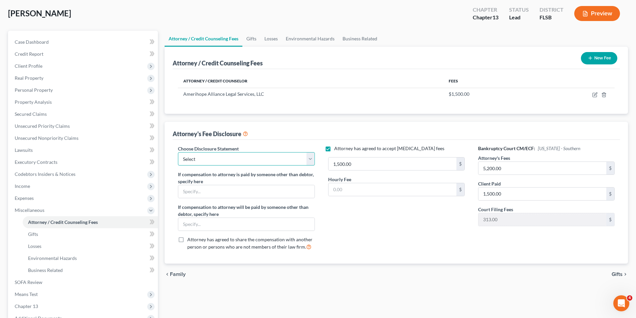
click at [309, 156] on select "Select Standard Chapter 7 Fee Disclosure – MDFL" at bounding box center [246, 158] width 137 height 13
select select "0"
click at [178, 152] on select "Select Standard Chapter 7 Fee Disclosure – MDFL" at bounding box center [246, 158] width 137 height 13
click at [371, 217] on div "Attorney has agreed to accept retainer fees 1,500.00 $ Hourly Fee $" at bounding box center [396, 200] width 150 height 111
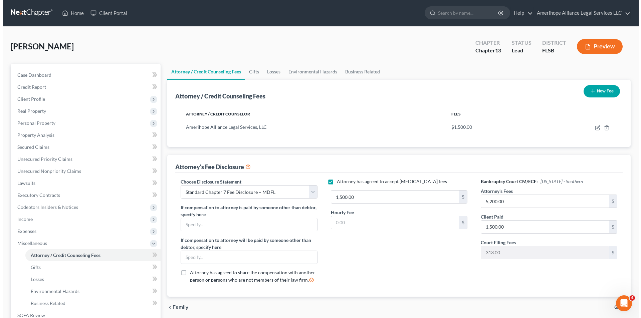
scroll to position [0, 0]
click at [614, 45] on button "Preview" at bounding box center [597, 46] width 46 height 15
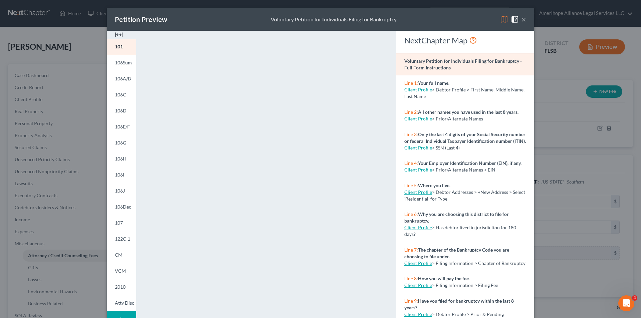
click at [524, 19] on div "Petition Preview Voluntary Petition for Individuals Filing for Bankruptcy ×" at bounding box center [320, 19] width 427 height 23
click at [521, 18] on button "×" at bounding box center [523, 19] width 5 height 8
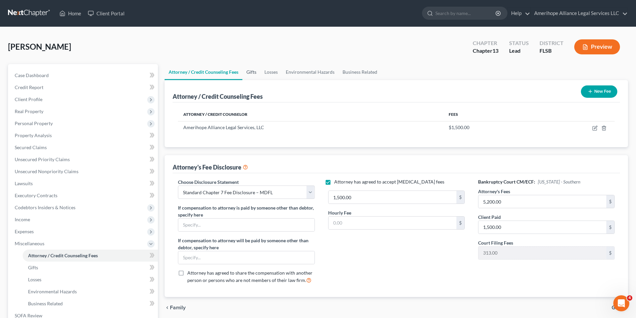
click at [249, 72] on link "Gifts" at bounding box center [251, 72] width 18 height 16
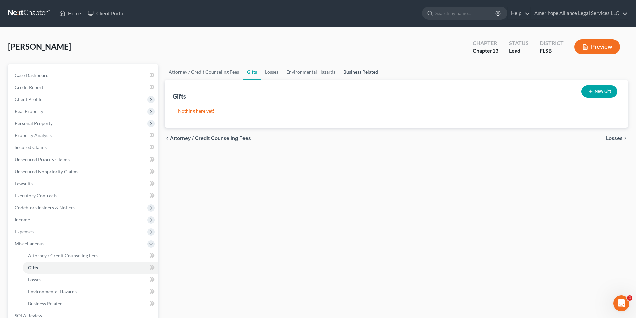
click at [360, 73] on link "Business Related" at bounding box center [360, 72] width 43 height 16
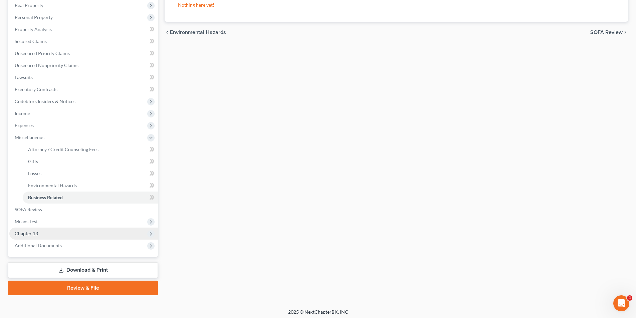
scroll to position [109, 0]
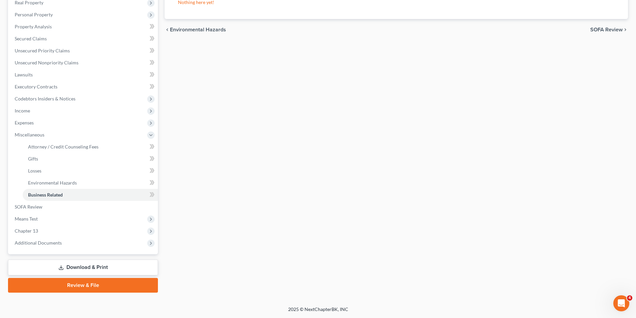
click at [115, 263] on link "Download & Print" at bounding box center [83, 268] width 150 height 16
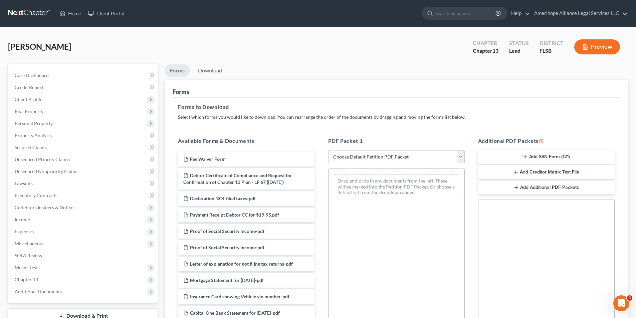
click at [459, 155] on select "Choose Default Petition PDF Packet Complete Bankruptcy Petition (all forms and …" at bounding box center [396, 156] width 137 height 13
select select "0"
click at [328, 150] on select "Choose Default Petition PDF Packet Complete Bankruptcy Petition (all forms and …" at bounding box center [396, 156] width 137 height 13
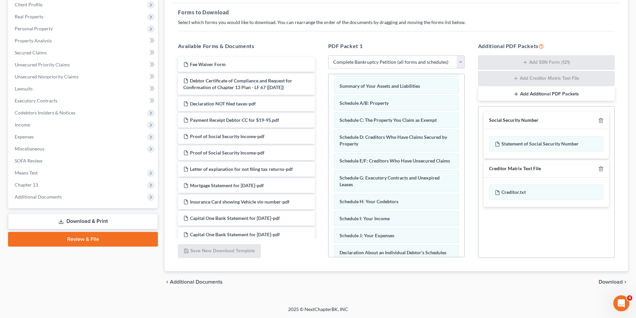
scroll to position [67, 0]
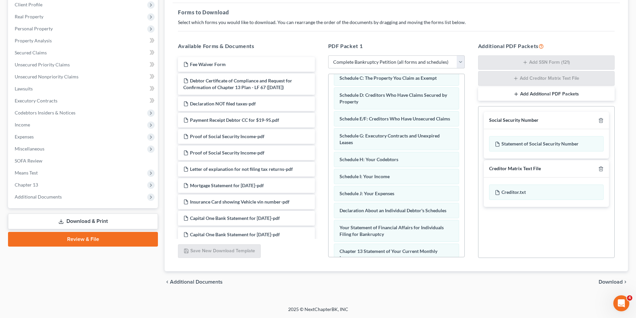
click at [605, 283] on span "Download" at bounding box center [611, 281] width 24 height 5
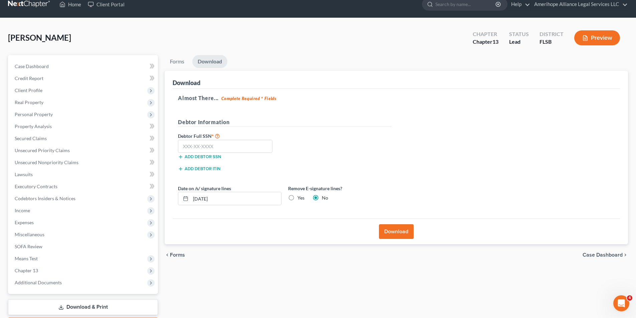
scroll to position [0, 0]
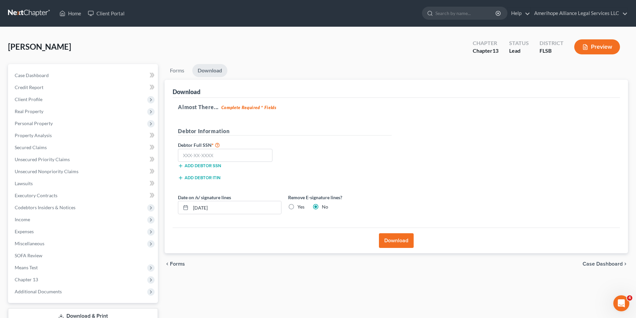
click at [391, 242] on button "Download" at bounding box center [396, 240] width 35 height 15
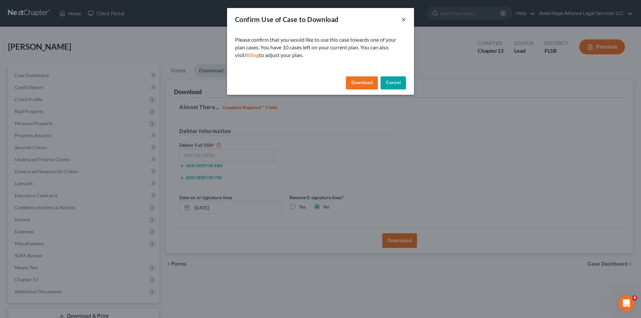
click at [402, 21] on button "×" at bounding box center [403, 19] width 5 height 8
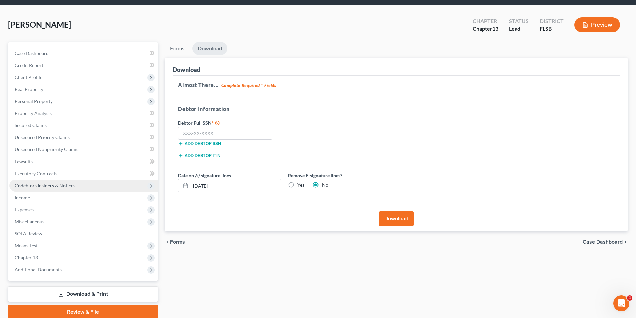
scroll to position [49, 0]
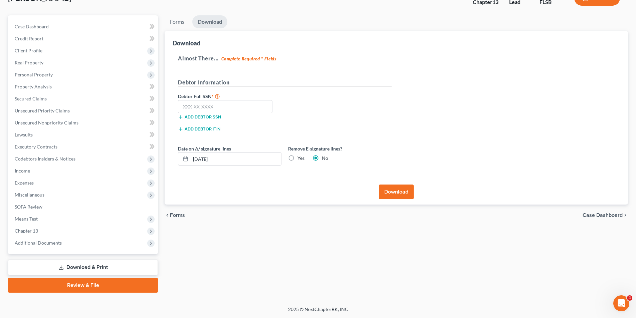
click at [103, 269] on link "Download & Print" at bounding box center [83, 268] width 150 height 16
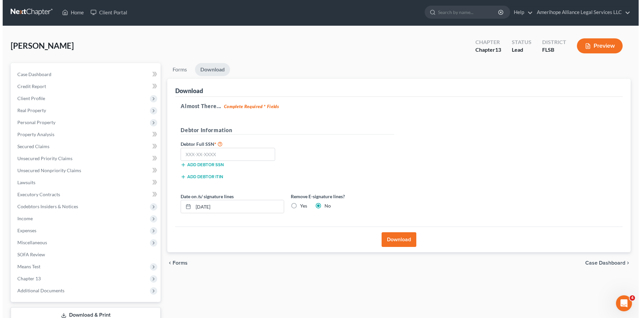
scroll to position [0, 0]
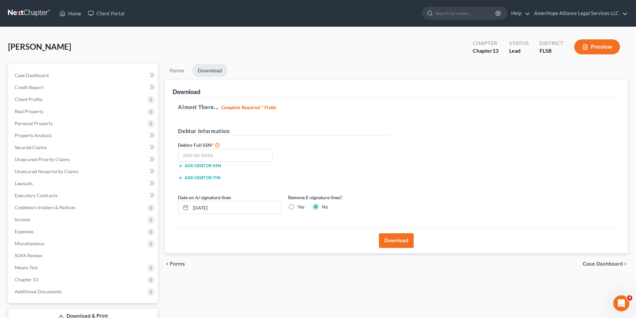
click at [591, 50] on button "Preview" at bounding box center [597, 46] width 46 height 15
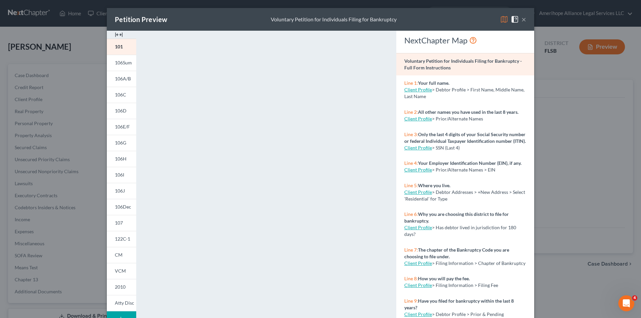
click at [521, 21] on button "×" at bounding box center [523, 19] width 5 height 8
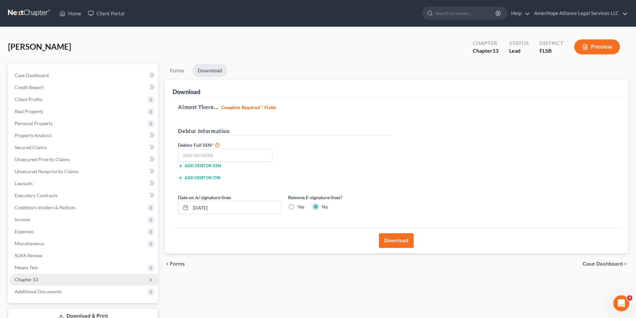
click at [35, 280] on span "Chapter 13" at bounding box center [26, 280] width 23 height 6
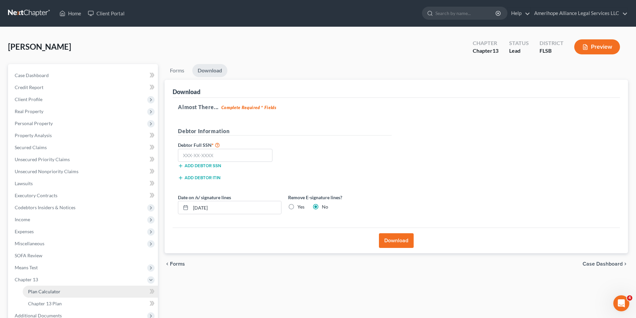
click at [37, 290] on span "Plan Calculator" at bounding box center [44, 292] width 32 height 6
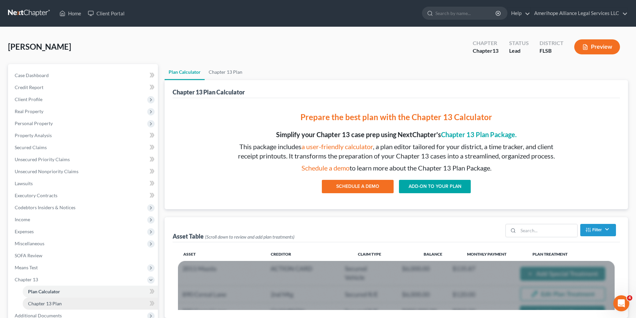
scroll to position [33, 0]
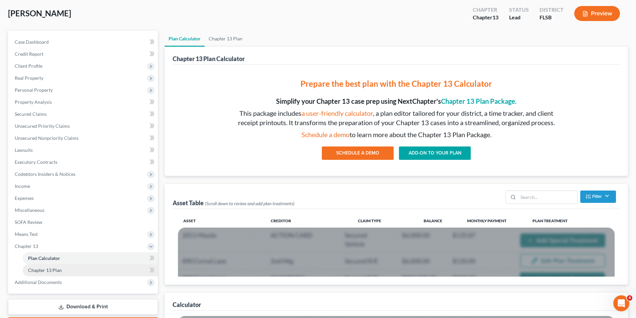
click at [59, 270] on span "Chapter 13 Plan" at bounding box center [45, 270] width 34 height 6
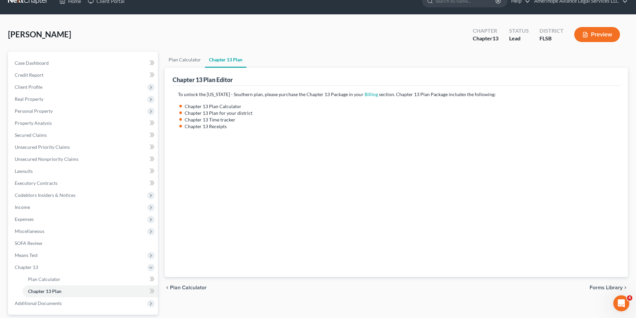
scroll to position [33, 0]
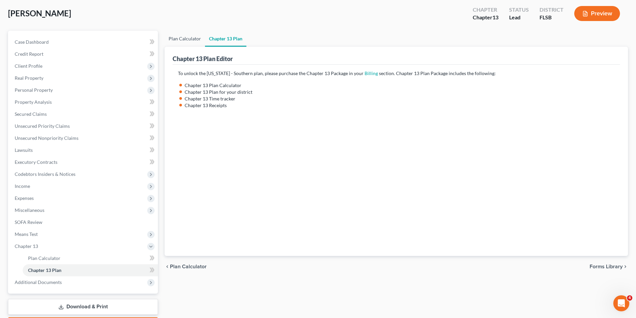
click at [186, 41] on link "Plan Calculator" at bounding box center [185, 39] width 40 height 16
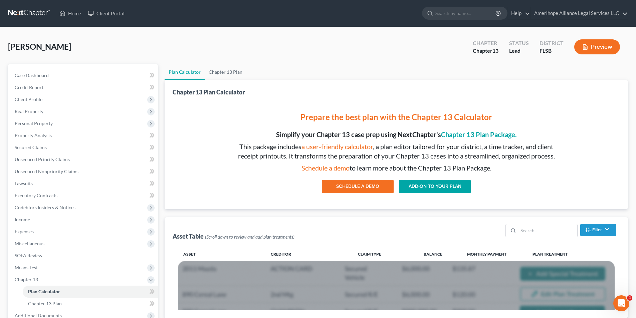
click at [449, 186] on link "ADD-ON TO YOUR PLAN" at bounding box center [435, 186] width 72 height 13
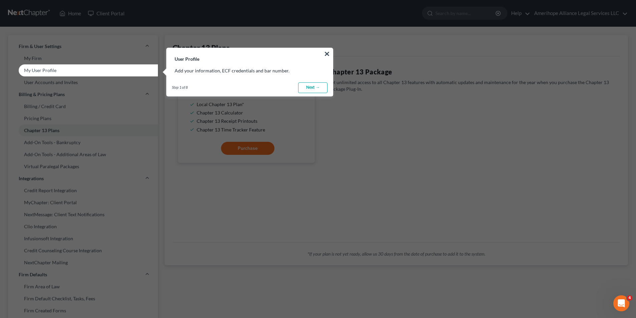
click at [313, 88] on link "Next →" at bounding box center [312, 87] width 29 height 11
click at [313, 87] on link "Next →" at bounding box center [312, 87] width 29 height 11
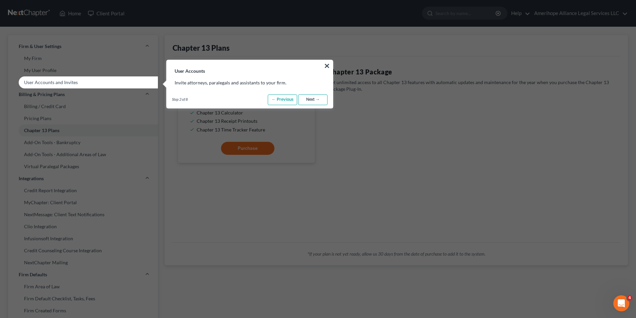
click at [312, 99] on link "Next →" at bounding box center [312, 99] width 29 height 11
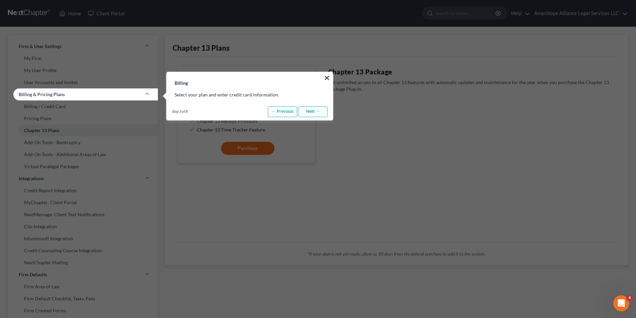
click at [319, 114] on link "Next →" at bounding box center [312, 111] width 29 height 11
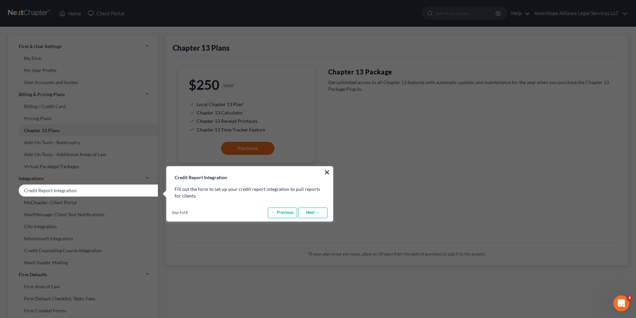
drag, startPoint x: 329, startPoint y: 172, endPoint x: 325, endPoint y: 173, distance: 3.4
click at [329, 173] on button "×" at bounding box center [327, 172] width 6 height 11
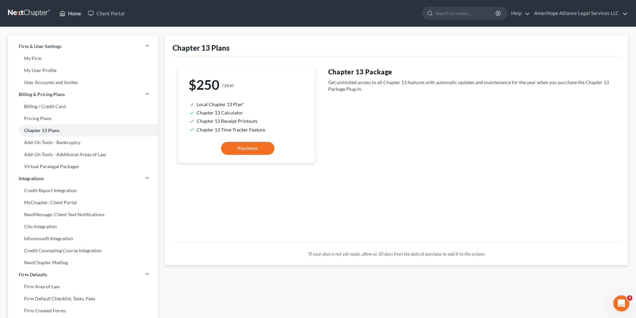
click at [74, 10] on link "Home" at bounding box center [70, 13] width 28 height 12
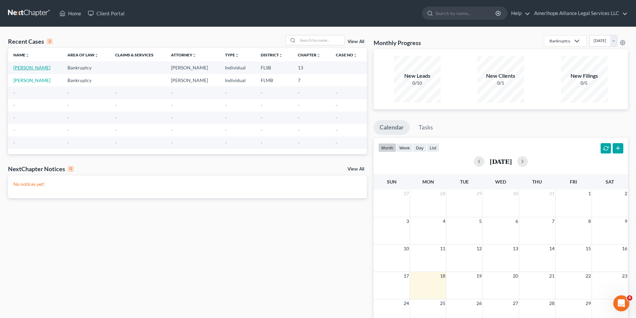
click at [26, 67] on link "[PERSON_NAME]" at bounding box center [31, 68] width 37 height 6
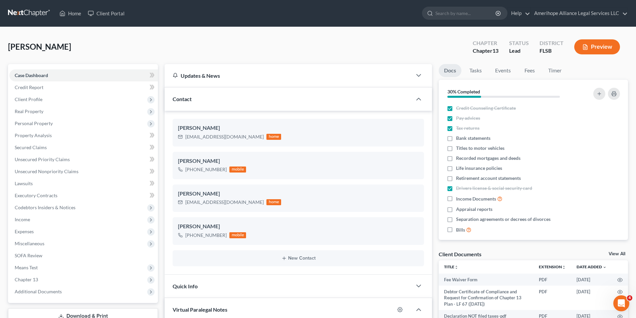
scroll to position [115, 0]
click at [28, 269] on span "Means Test" at bounding box center [26, 268] width 23 height 6
click at [37, 278] on span "Means Test Qualifier" at bounding box center [49, 280] width 42 height 6
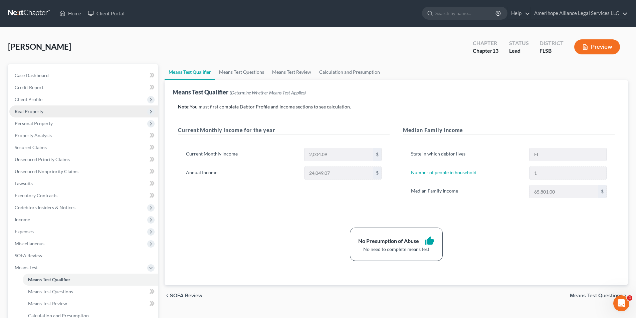
click at [74, 111] on span "Real Property" at bounding box center [83, 111] width 149 height 12
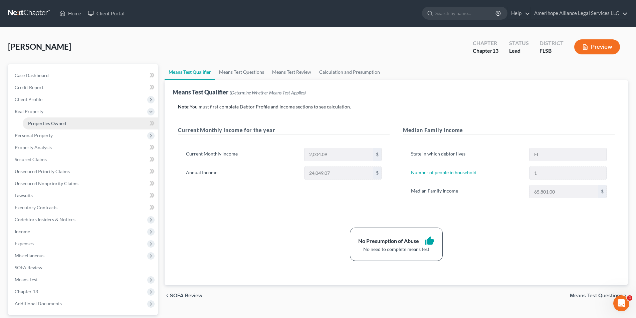
click at [69, 120] on link "Properties Owned" at bounding box center [90, 124] width 135 height 12
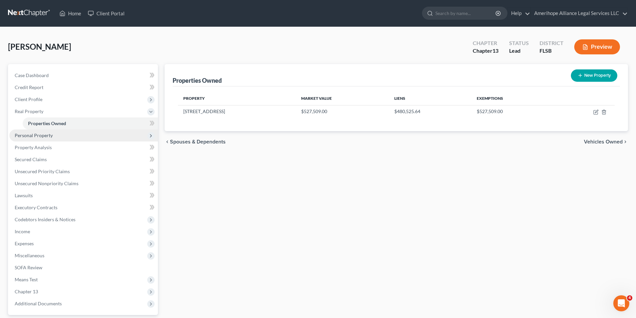
click at [66, 134] on span "Personal Property" at bounding box center [83, 136] width 149 height 12
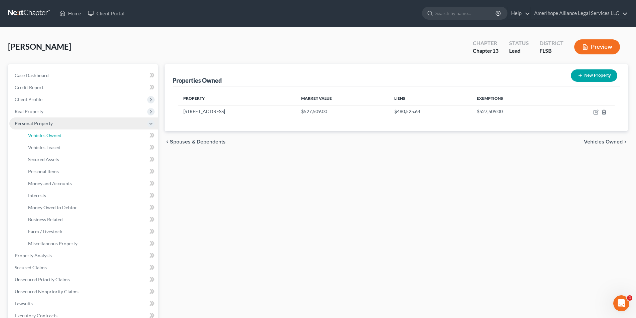
click at [66, 134] on link "Vehicles Owned" at bounding box center [90, 136] width 135 height 12
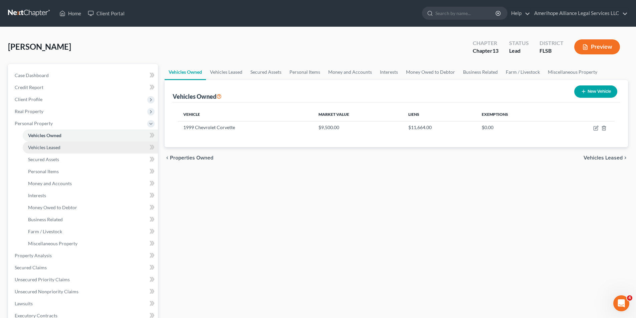
click at [55, 152] on link "Vehicles Leased" at bounding box center [90, 148] width 135 height 12
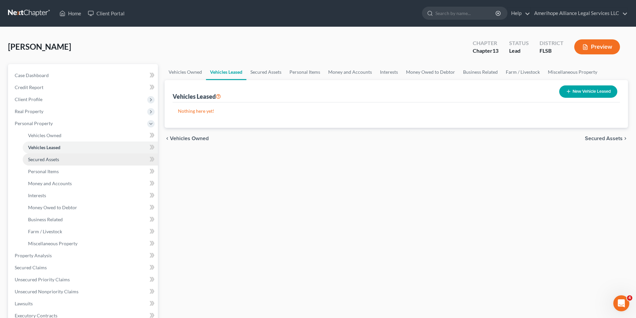
click at [51, 157] on span "Secured Assets" at bounding box center [43, 160] width 31 height 6
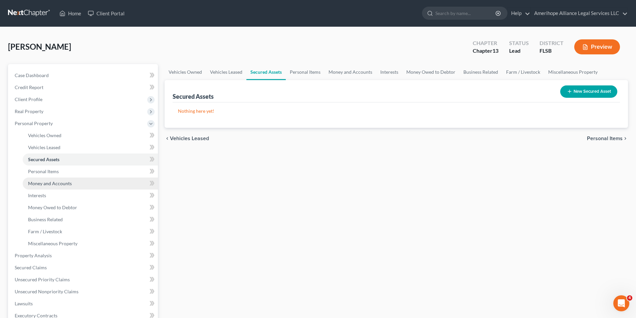
click at [69, 184] on span "Money and Accounts" at bounding box center [50, 184] width 44 height 6
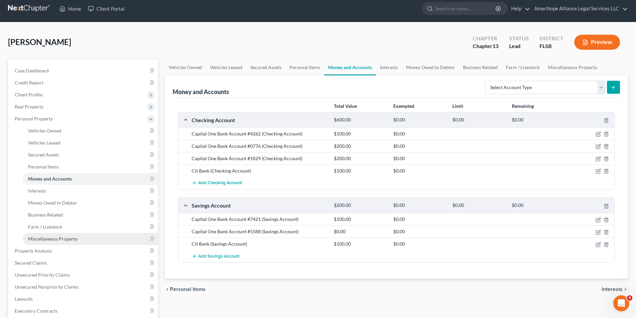
scroll to position [2, 0]
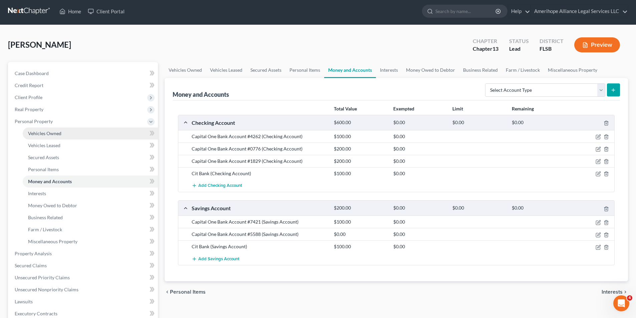
click at [56, 136] on span "Vehicles Owned" at bounding box center [44, 134] width 33 height 6
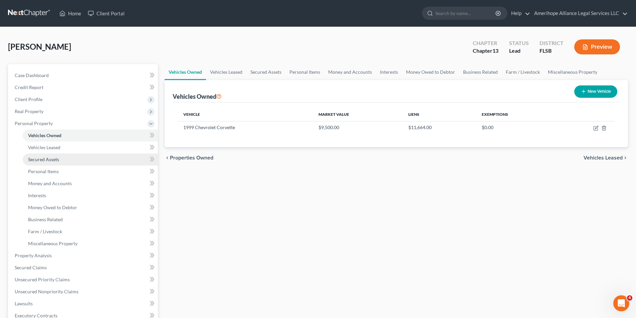
click at [59, 157] on link "Secured Assets" at bounding box center [90, 160] width 135 height 12
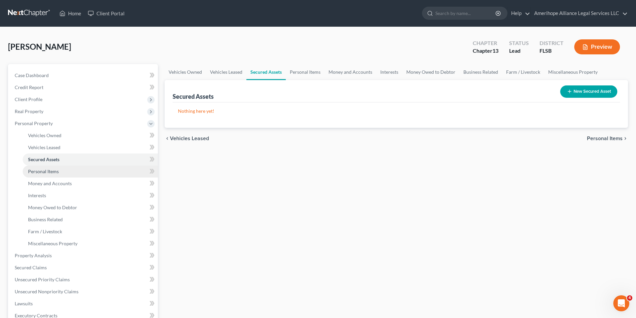
click at [54, 172] on span "Personal Items" at bounding box center [43, 172] width 31 height 6
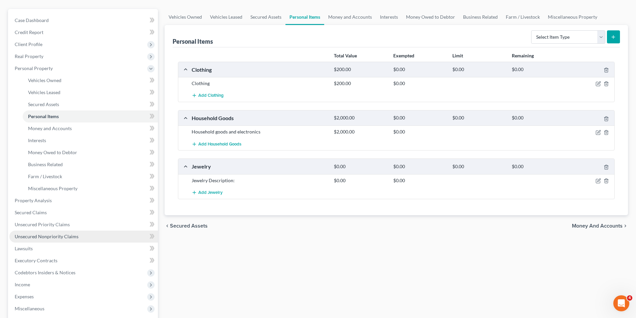
scroll to position [67, 0]
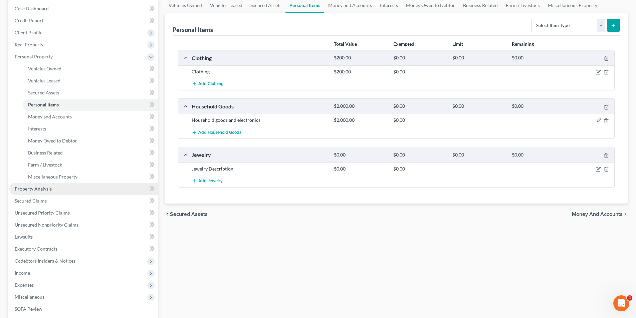
click at [37, 186] on span "Property Analysis" at bounding box center [33, 189] width 37 height 6
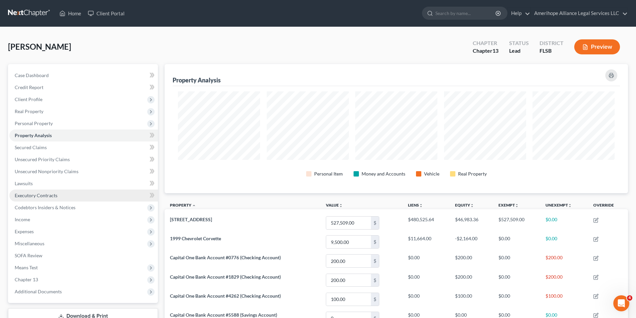
click at [43, 197] on span "Executory Contracts" at bounding box center [36, 196] width 43 height 6
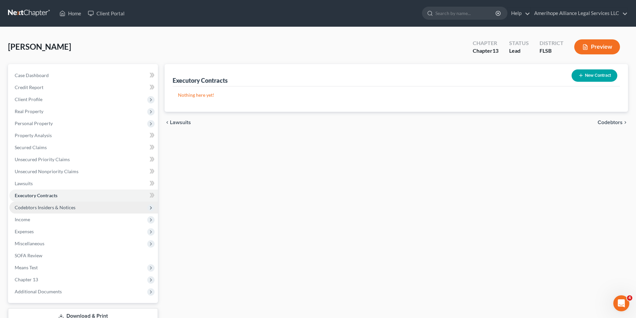
click at [57, 210] on span "Codebtors Insiders & Notices" at bounding box center [45, 208] width 61 height 6
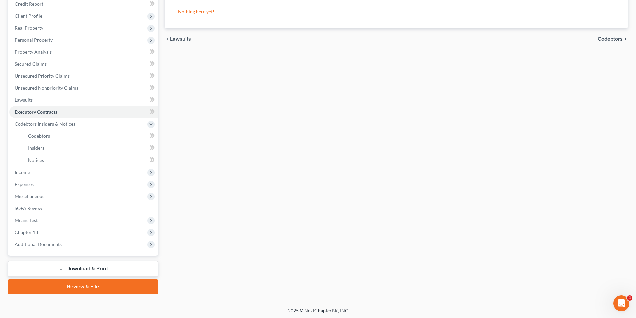
scroll to position [85, 0]
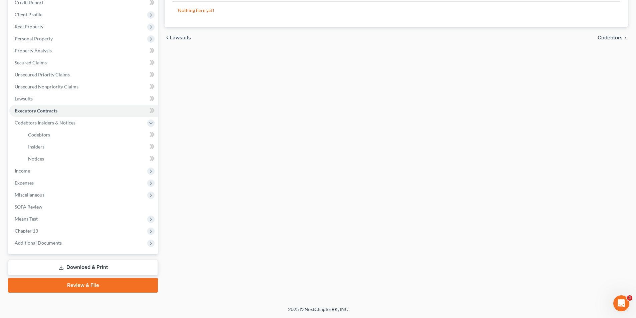
click at [112, 286] on link "Review & File" at bounding box center [83, 285] width 150 height 15
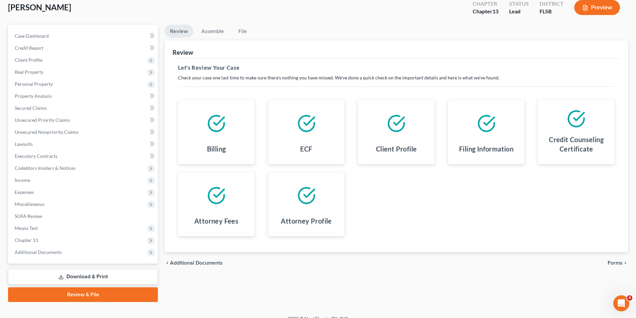
scroll to position [49, 0]
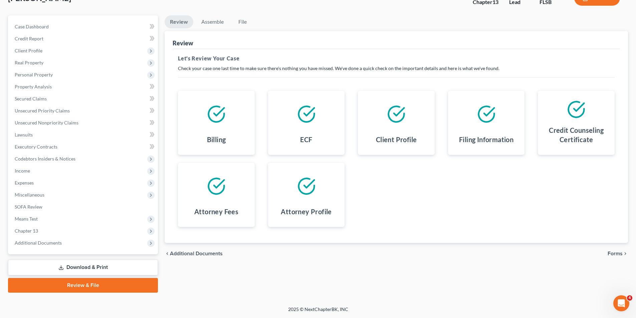
click at [613, 251] on span "Forms" at bounding box center [615, 253] width 15 height 5
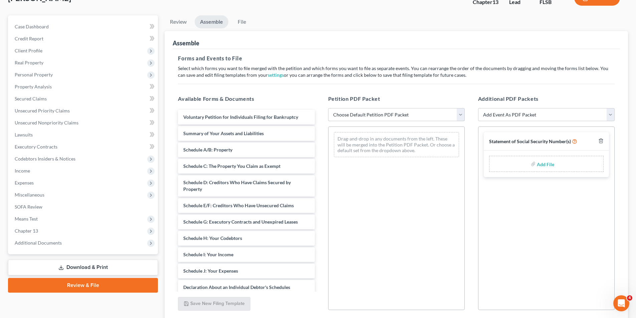
click at [463, 114] on select "Choose Default Petition PDF Packet Emergency Filing (Voluntary Petition and Cre…" at bounding box center [396, 114] width 137 height 13
select select "1"
click at [328, 108] on select "Choose Default Petition PDF Packet Emergency Filing (Voluntary Petition and Cre…" at bounding box center [396, 114] width 137 height 13
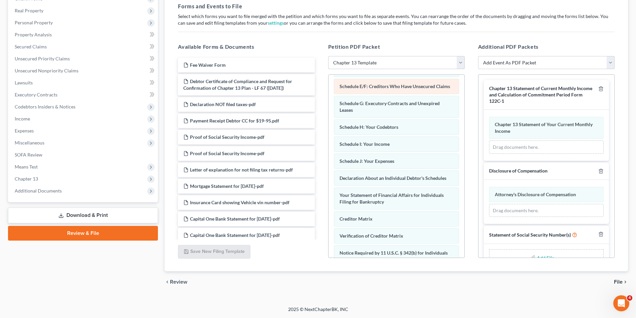
scroll to position [15, 0]
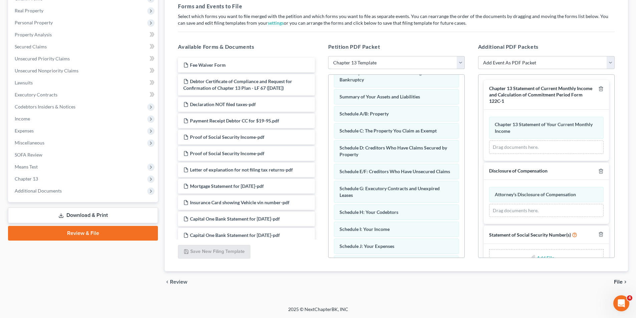
click at [462, 57] on select "Choose Default Petition PDF Packet Emergency Filing (Voluntary Petition and Cre…" at bounding box center [396, 62] width 137 height 13
click at [328, 56] on select "Choose Default Petition PDF Packet Emergency Filing (Voluntary Petition and Cre…" at bounding box center [396, 62] width 137 height 13
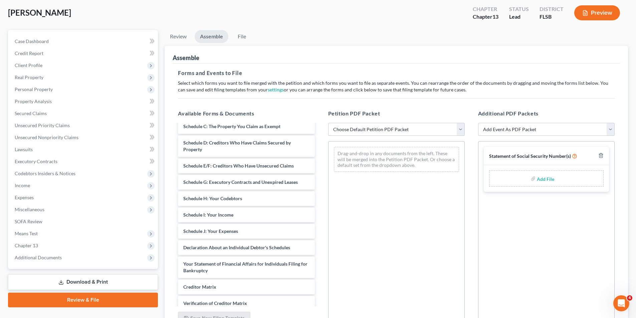
scroll to position [252, 0]
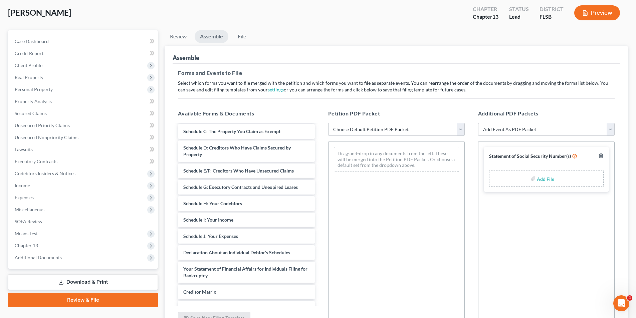
click at [460, 130] on select "Choose Default Petition PDF Packet Emergency Filing (Voluntary Petition and Cre…" at bounding box center [396, 129] width 137 height 13
select select "1"
click at [328, 123] on select "Choose Default Petition PDF Packet Emergency Filing (Voluntary Petition and Cre…" at bounding box center [396, 129] width 137 height 13
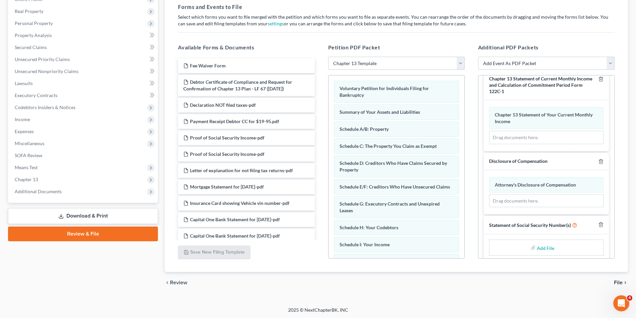
scroll to position [18, 0]
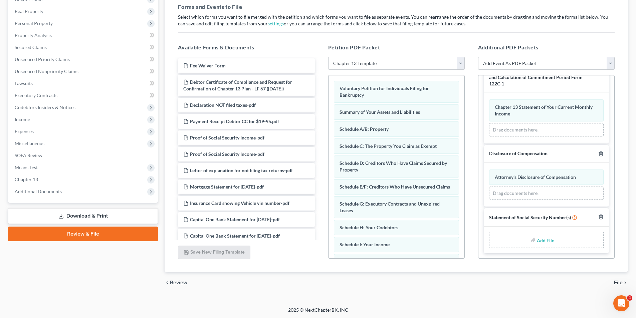
click at [621, 282] on span "File" at bounding box center [618, 282] width 9 height 5
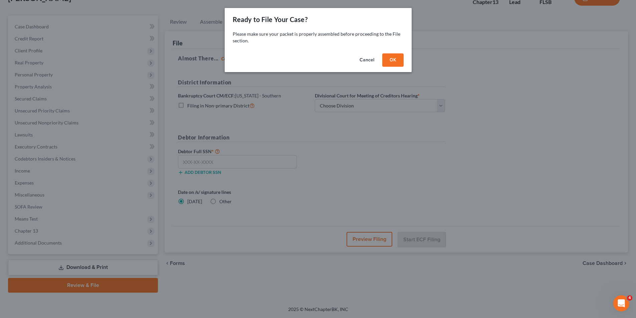
scroll to position [49, 0]
click at [396, 57] on button "OK" at bounding box center [395, 59] width 21 height 13
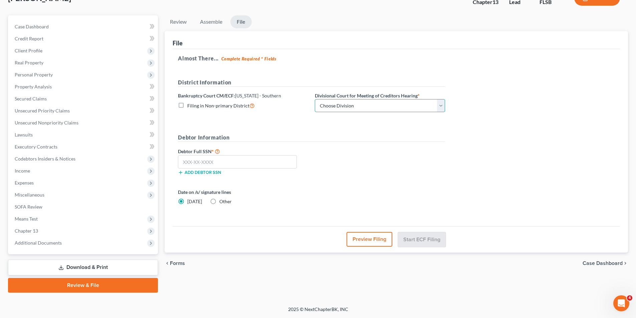
click at [368, 107] on select "Choose Division Fort Lauderdale Miami West Palm Beach" at bounding box center [380, 105] width 130 height 13
click at [419, 102] on select "Choose Division Fort Lauderdale Miami West Palm Beach" at bounding box center [380, 105] width 130 height 13
click at [442, 104] on select "Choose Division Fort Lauderdale Miami West Palm Beach" at bounding box center [380, 105] width 130 height 13
select select "2"
click at [315, 99] on select "Choose Division Fort Lauderdale Miami West Palm Beach" at bounding box center [380, 105] width 130 height 13
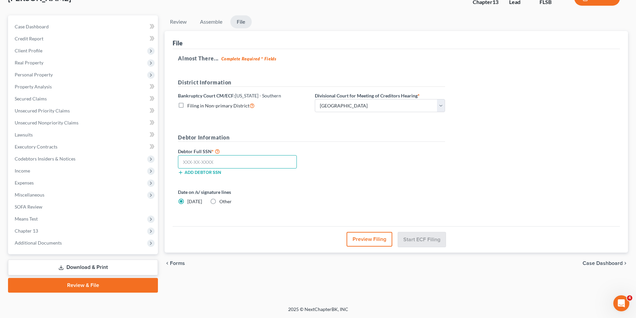
click at [191, 159] on input "text" at bounding box center [237, 161] width 119 height 13
click at [240, 162] on input "text" at bounding box center [237, 161] width 119 height 13
type input "126-40-5312"
click at [431, 236] on button "Start ECF Filing" at bounding box center [422, 239] width 48 height 15
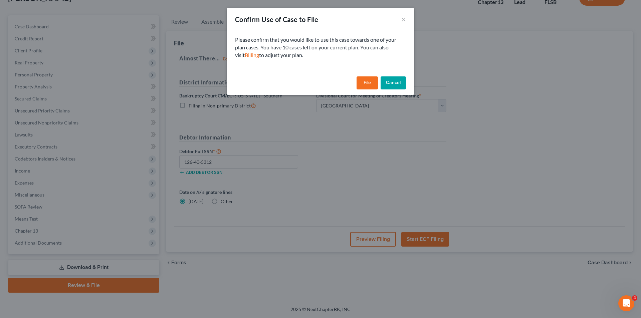
click at [368, 84] on button "File" at bounding box center [367, 82] width 21 height 13
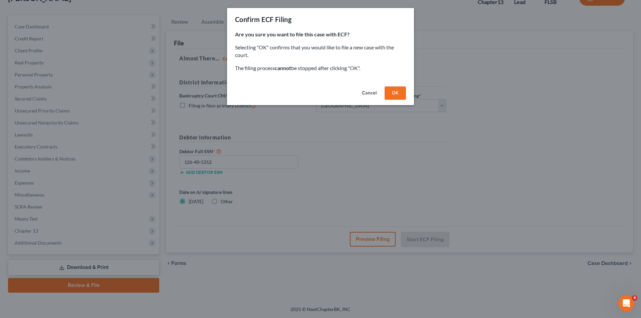
click at [390, 93] on button "OK" at bounding box center [395, 92] width 21 height 13
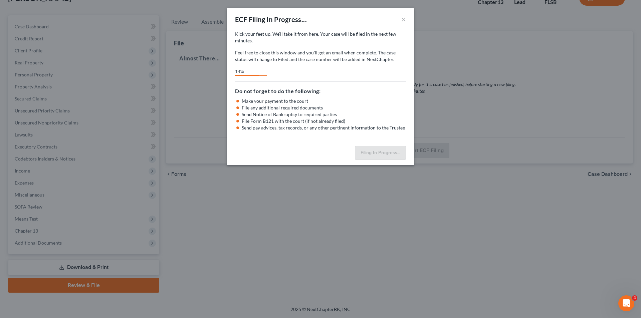
select select "2"
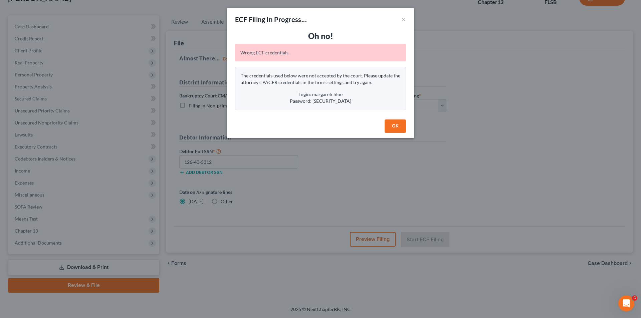
click at [391, 127] on button "OK" at bounding box center [395, 126] width 21 height 13
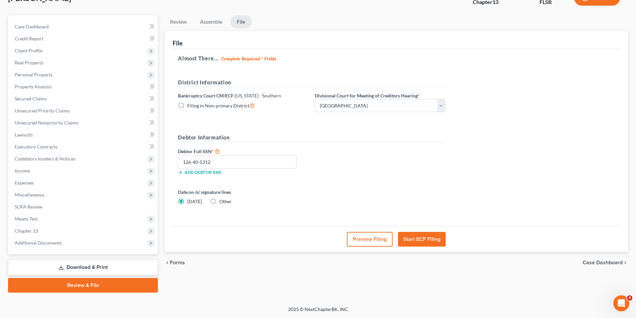
scroll to position [0, 0]
